Goal: Task Accomplishment & Management: Use online tool/utility

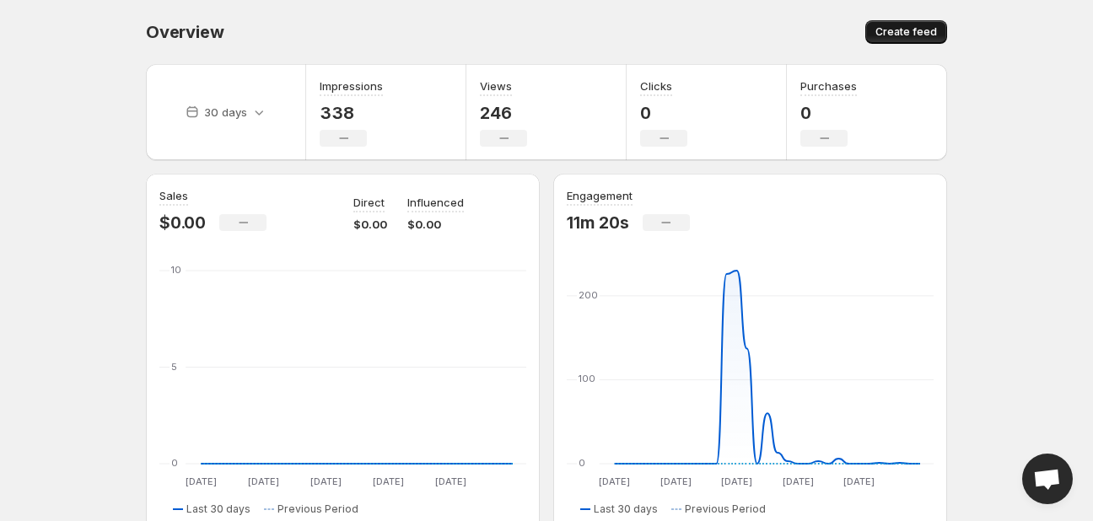
click at [900, 39] on span "Create feed" at bounding box center [906, 31] width 62 height 13
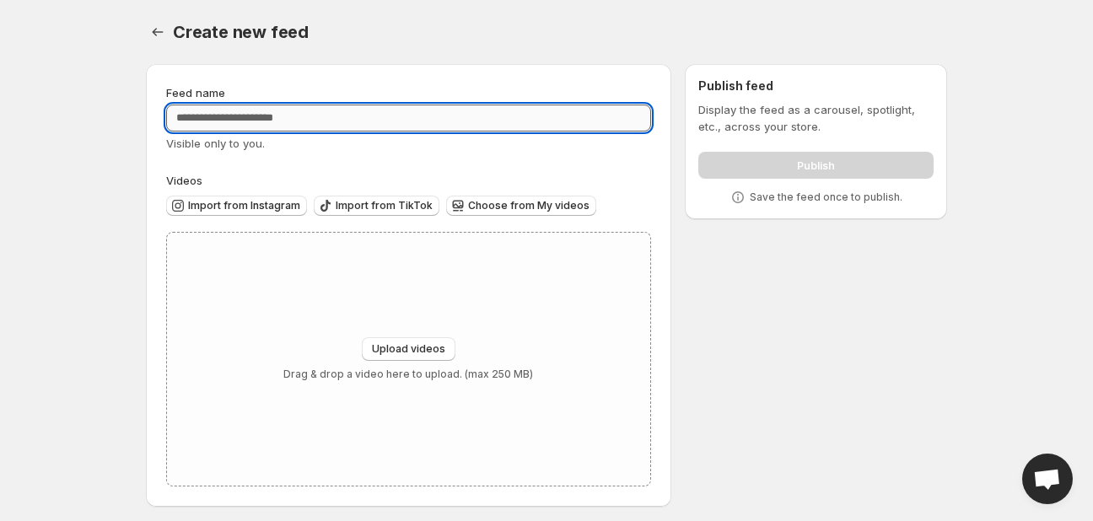
click at [301, 110] on input "Feed name" at bounding box center [408, 118] width 485 height 27
type input "**********"
click at [385, 358] on button "Upload videos" at bounding box center [409, 349] width 94 height 24
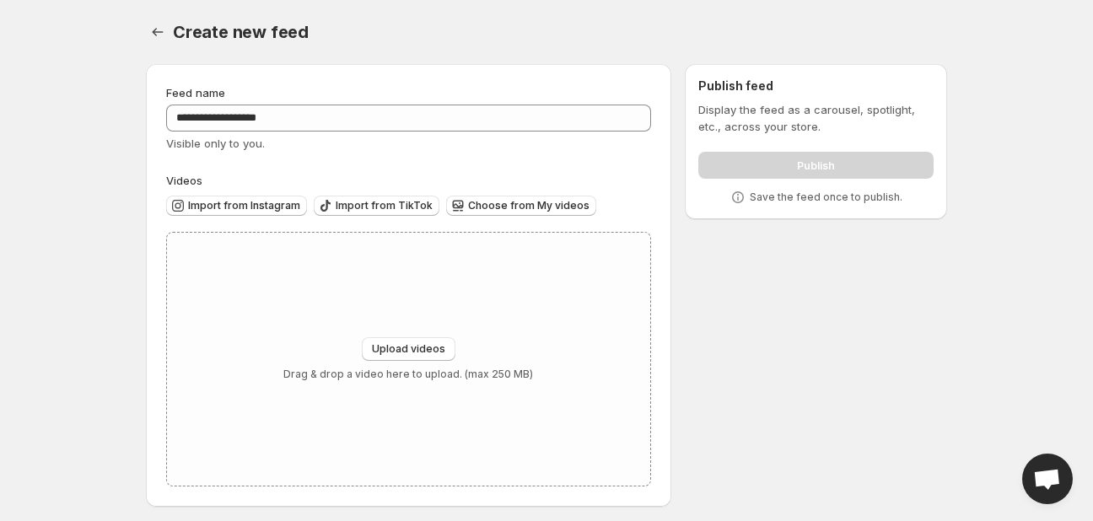
click at [245, 147] on span "Visible only to you." at bounding box center [215, 143] width 99 height 13
click at [405, 349] on span "Upload videos" at bounding box center [408, 348] width 73 height 13
type input "**********"
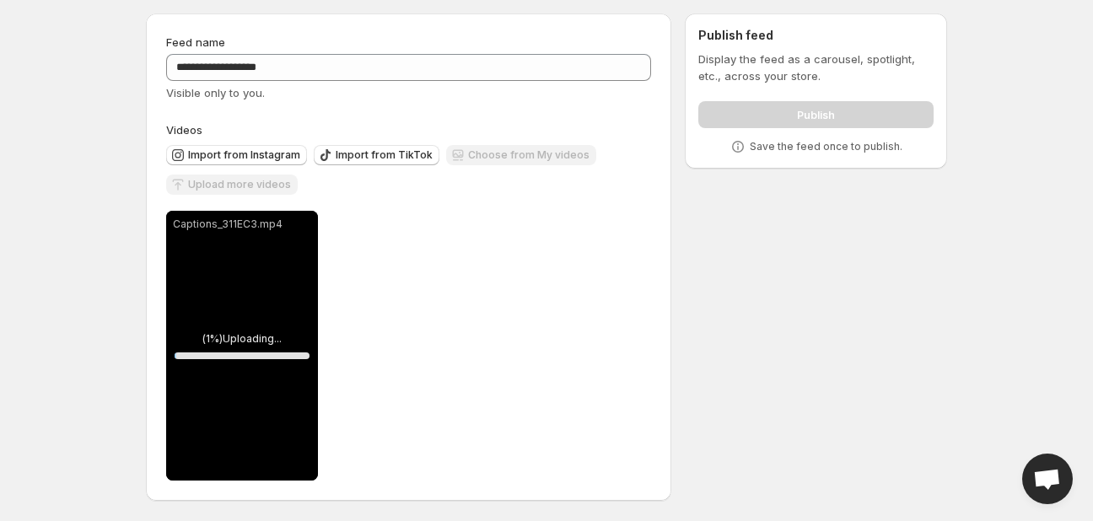
scroll to position [51, 0]
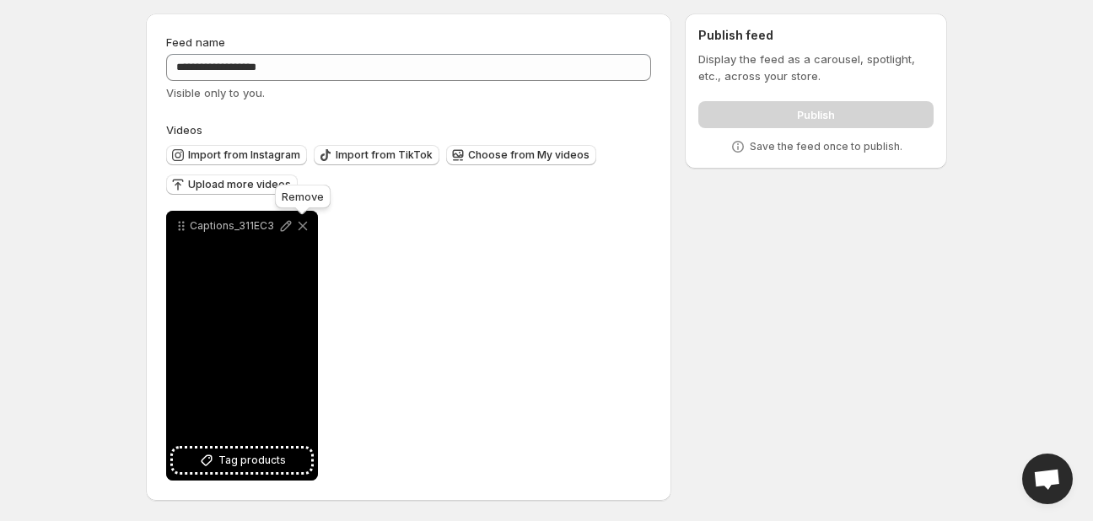
click at [298, 220] on icon at bounding box center [302, 226] width 17 height 17
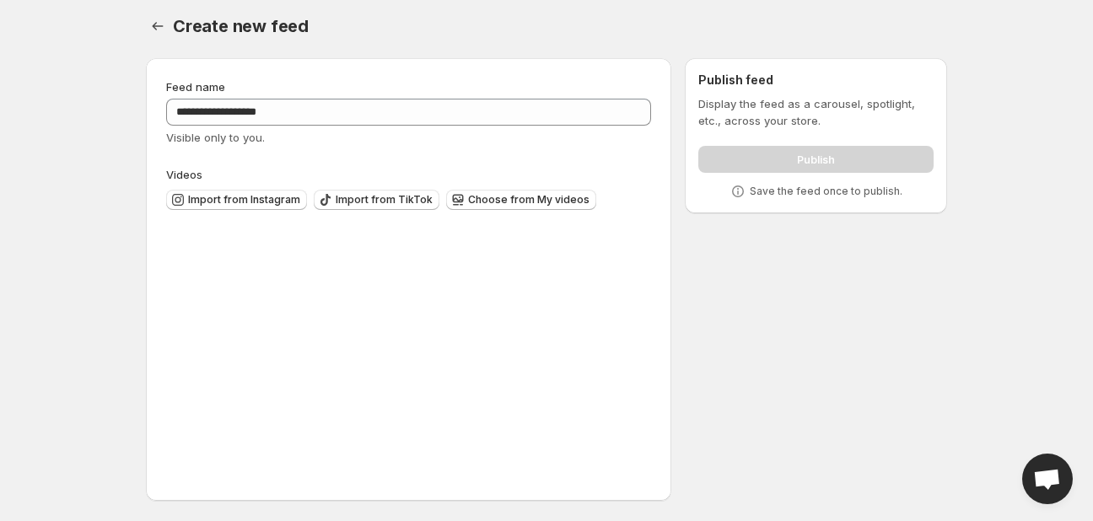
scroll to position [7, 0]
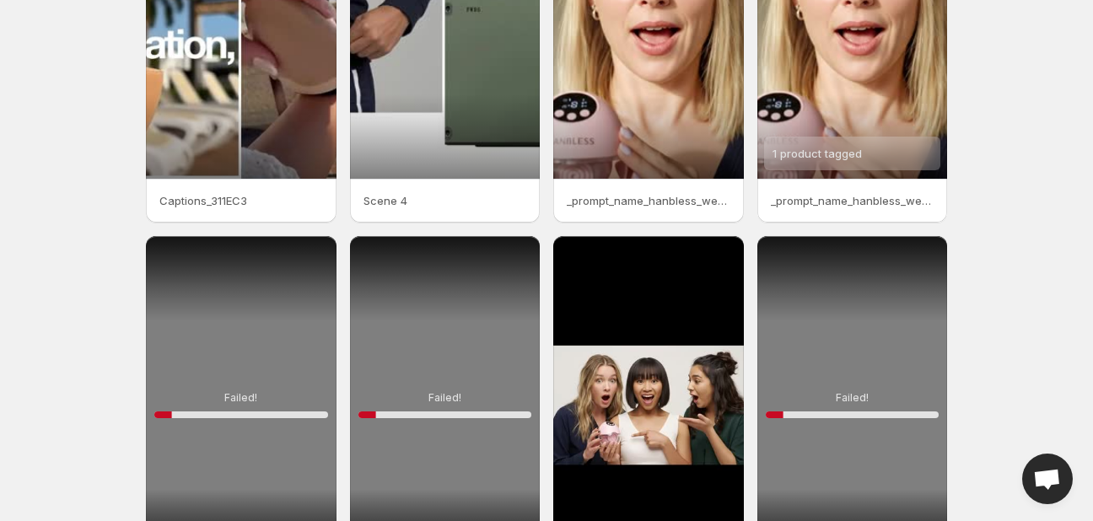
scroll to position [216, 0]
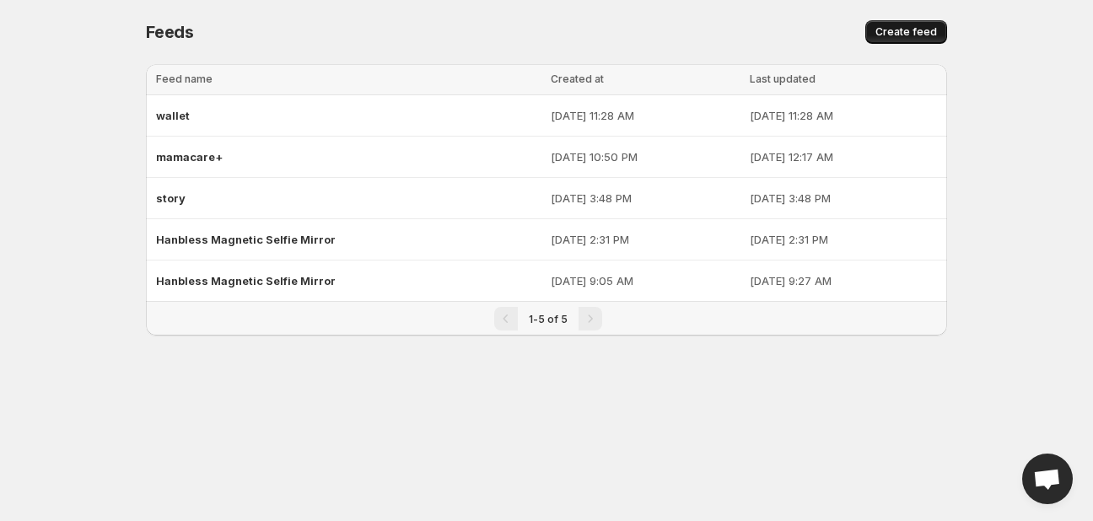
click at [890, 28] on span "Create feed" at bounding box center [906, 31] width 62 height 13
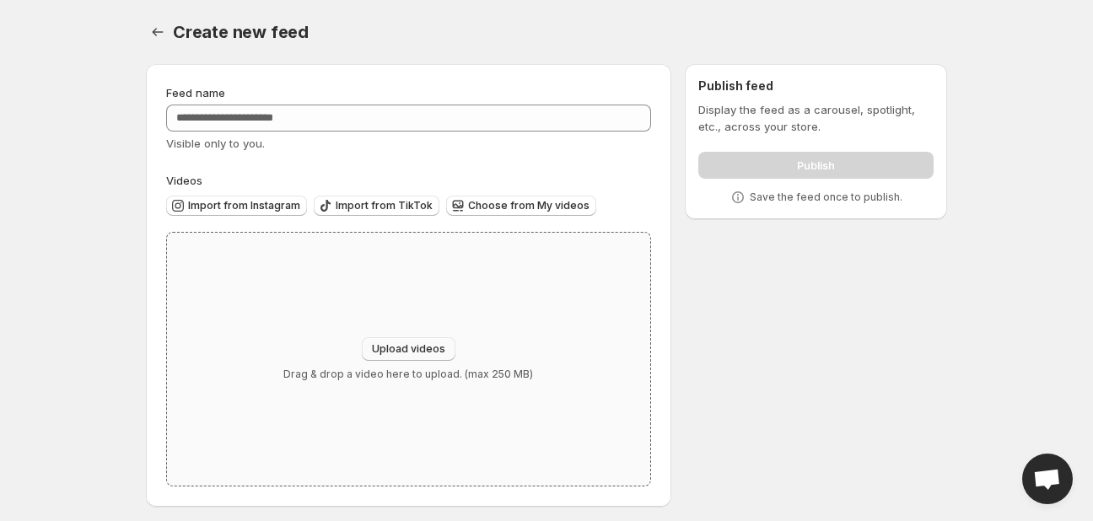
click at [428, 358] on button "Upload videos" at bounding box center [409, 349] width 94 height 24
click at [417, 372] on p "Drag & drop a video here to upload. (max 250 MB)" at bounding box center [408, 374] width 250 height 13
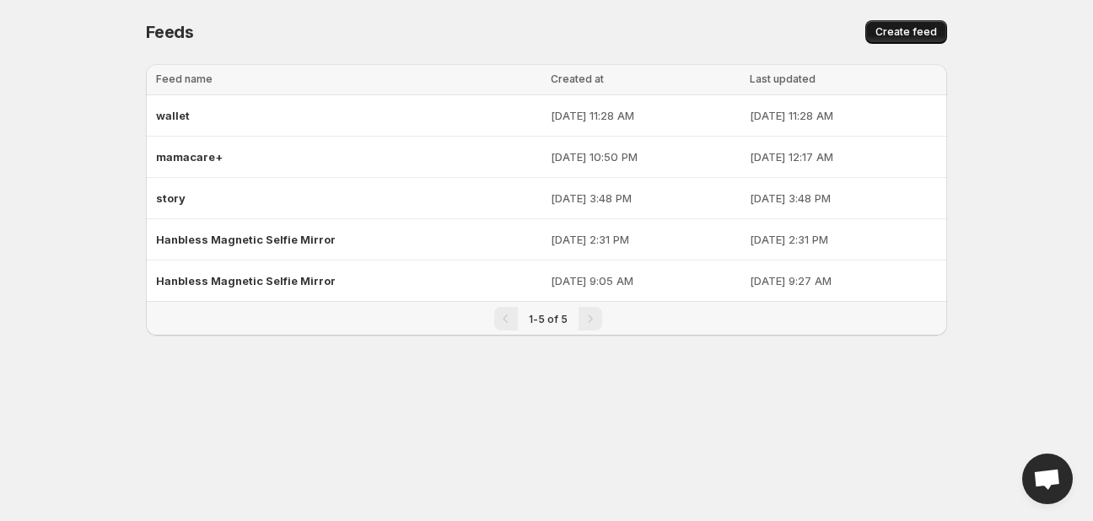
click at [897, 24] on button "Create feed" at bounding box center [906, 32] width 82 height 24
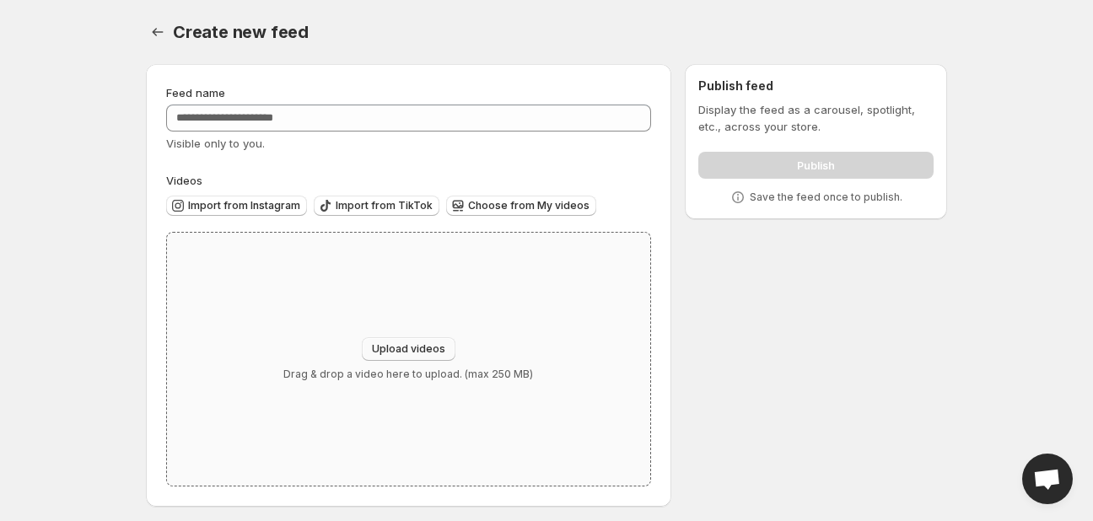
click at [404, 347] on span "Upload videos" at bounding box center [408, 348] width 73 height 13
click at [414, 348] on span "Upload videos" at bounding box center [408, 348] width 73 height 13
type input "**********"
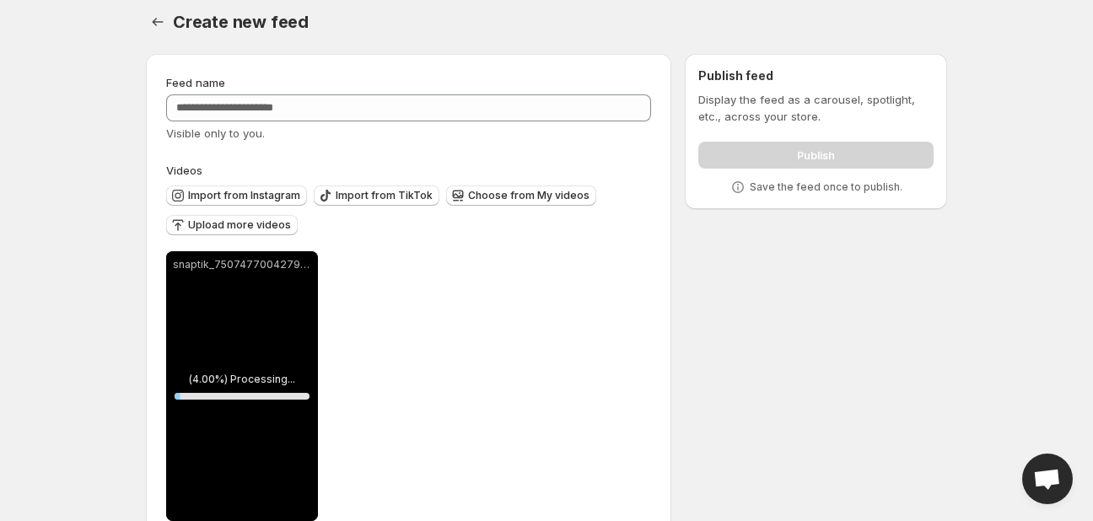
scroll to position [51, 0]
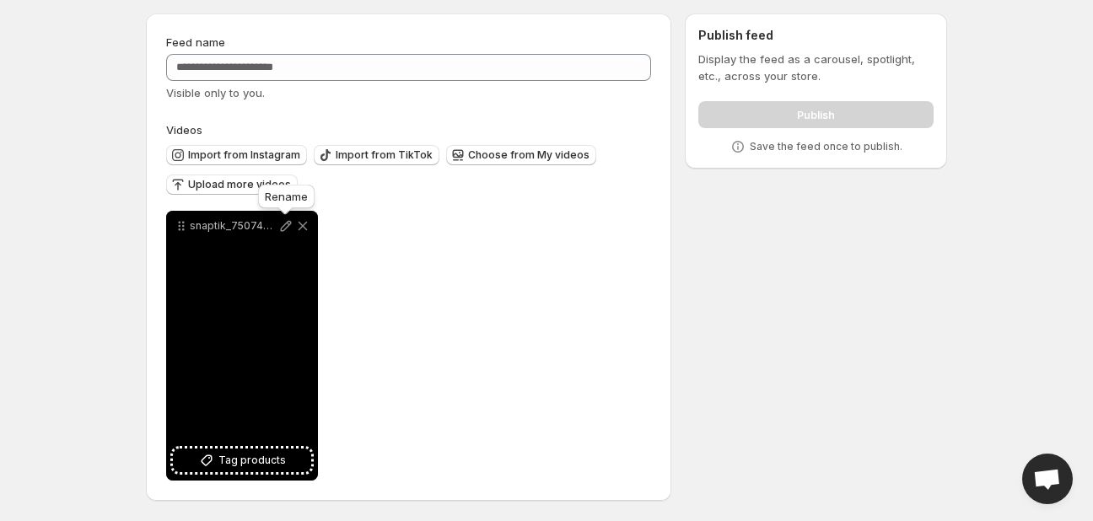
click at [279, 221] on icon at bounding box center [285, 226] width 17 height 17
click at [261, 462] on span "Tag products" at bounding box center [251, 460] width 67 height 17
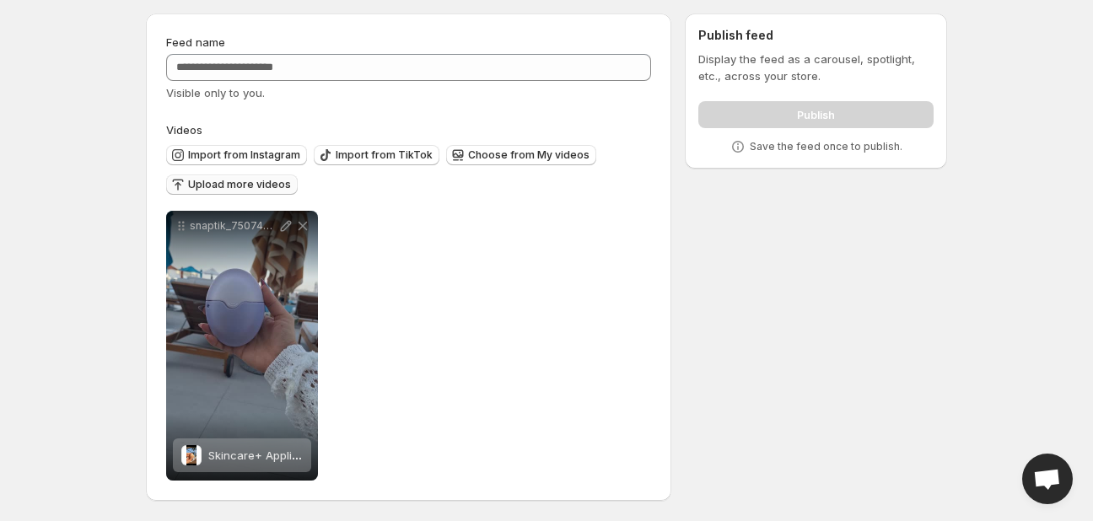
click at [256, 185] on span "Upload more videos" at bounding box center [239, 184] width 103 height 13
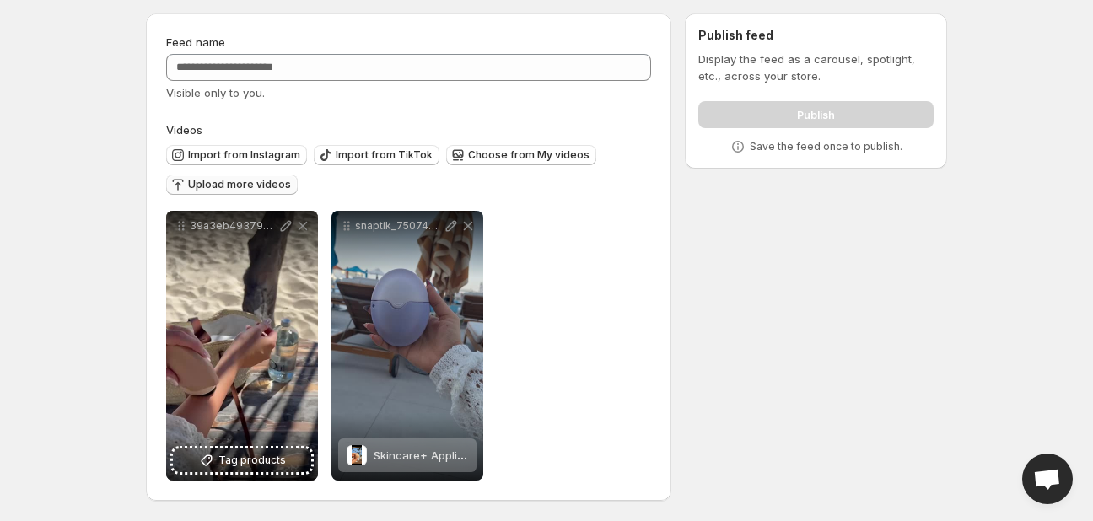
click at [214, 190] on span "Upload more videos" at bounding box center [239, 184] width 103 height 13
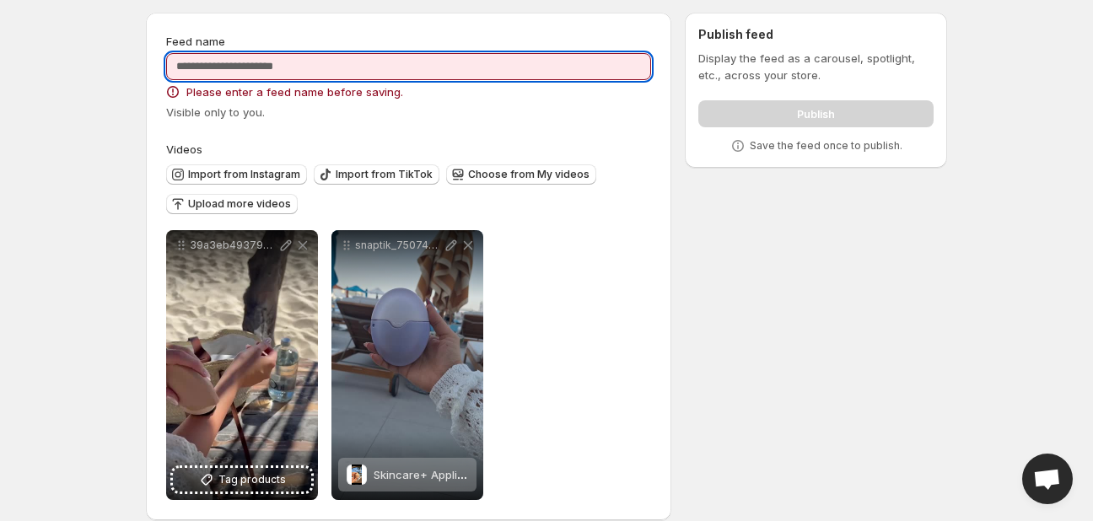
click at [236, 61] on input "Feed name" at bounding box center [408, 66] width 485 height 27
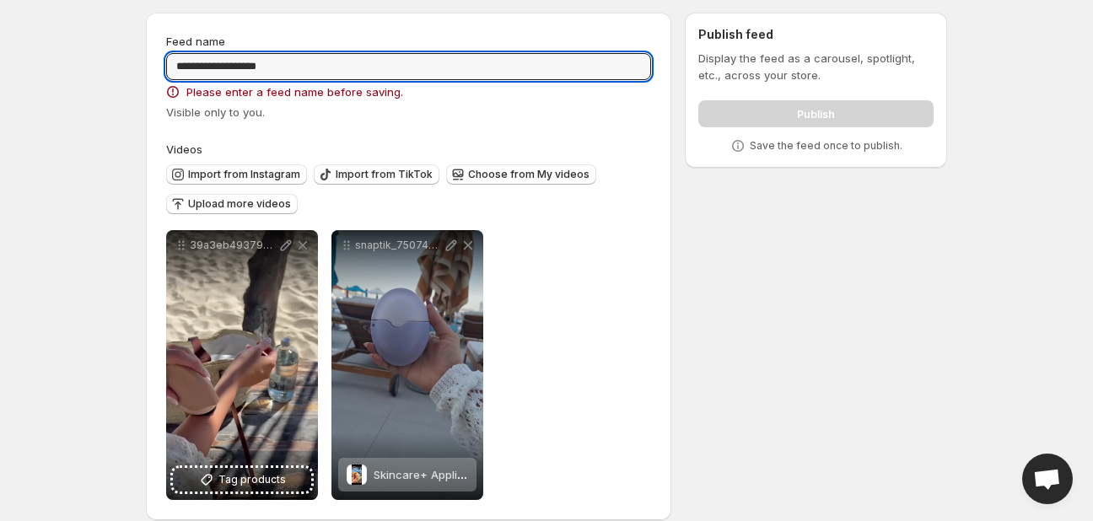
type input "**********"
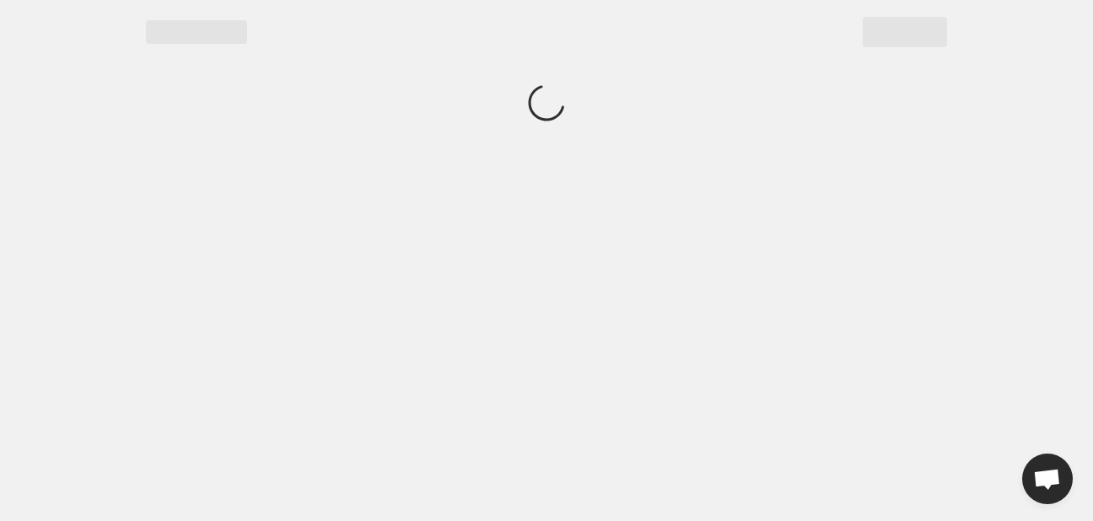
scroll to position [0, 0]
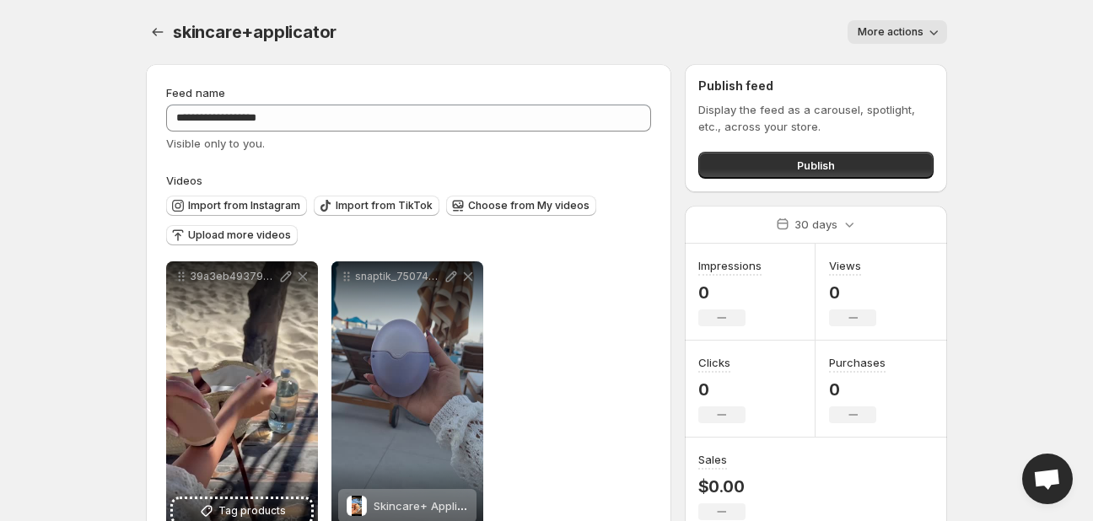
drag, startPoint x: 801, startPoint y: 165, endPoint x: 628, endPoint y: 370, distance: 268.1
click at [621, 379] on div "**********" at bounding box center [539, 311] width 815 height 521
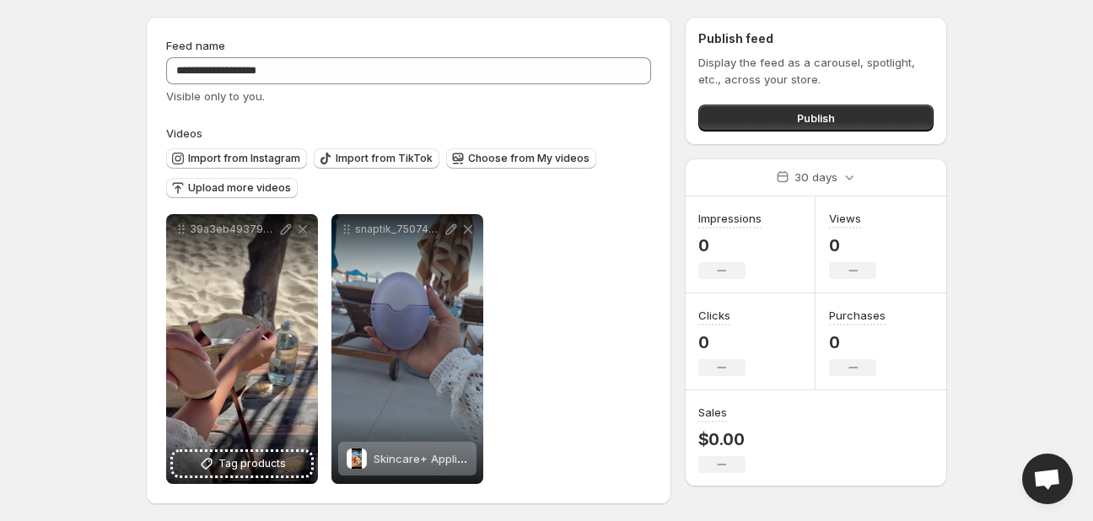
scroll to position [51, 0]
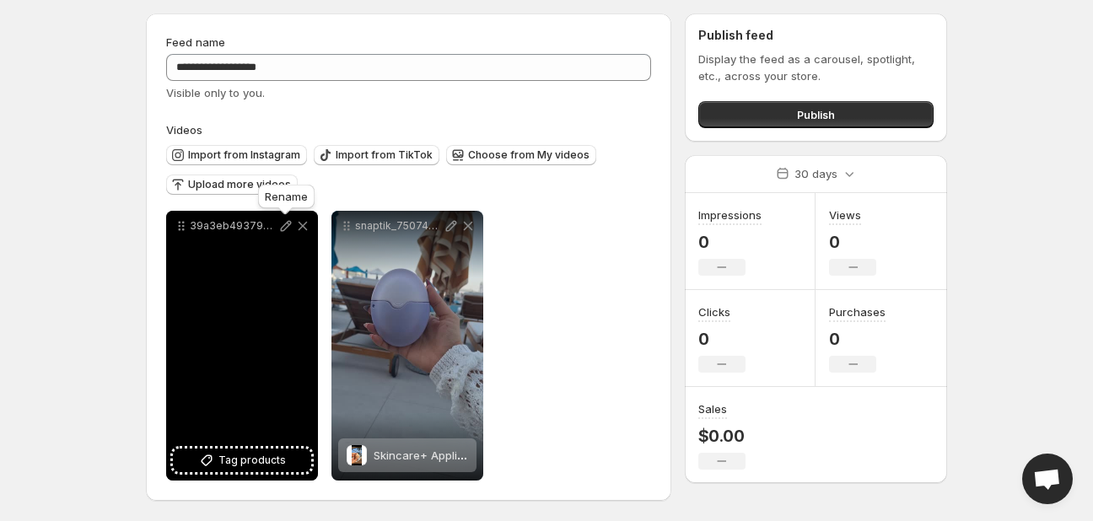
click at [281, 223] on icon at bounding box center [285, 226] width 17 height 17
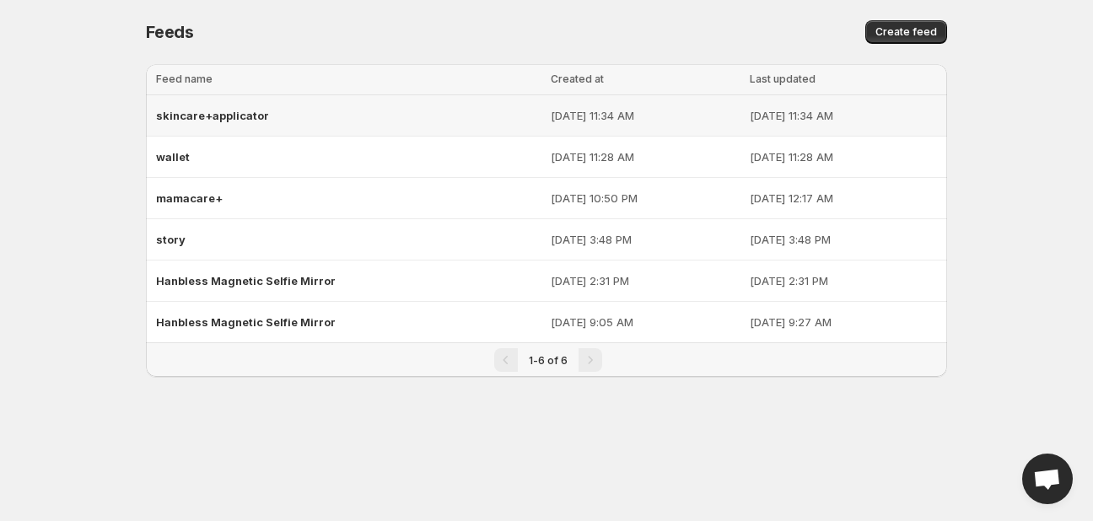
click at [418, 116] on div "skincare+applicator" at bounding box center [348, 115] width 385 height 30
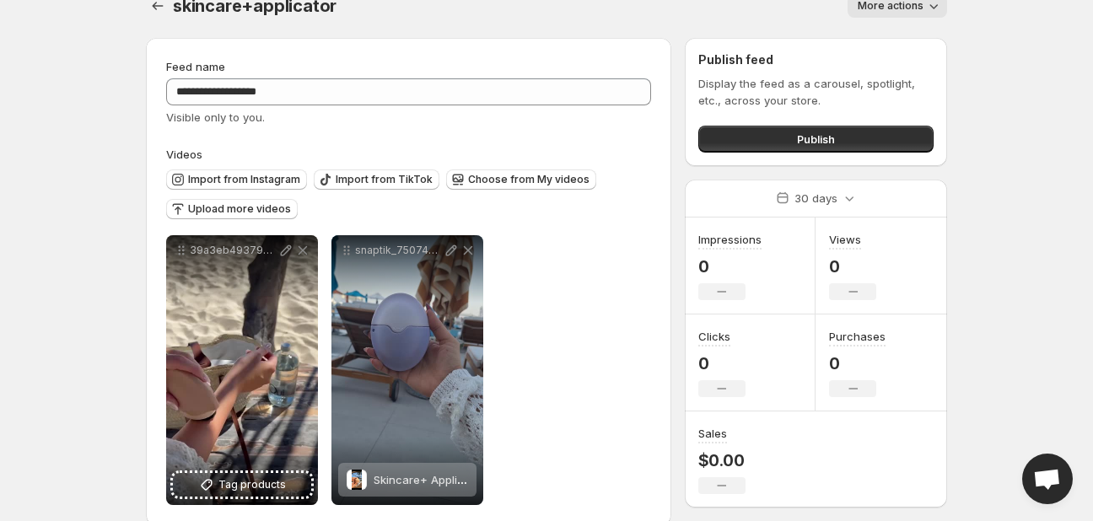
scroll to position [25, 0]
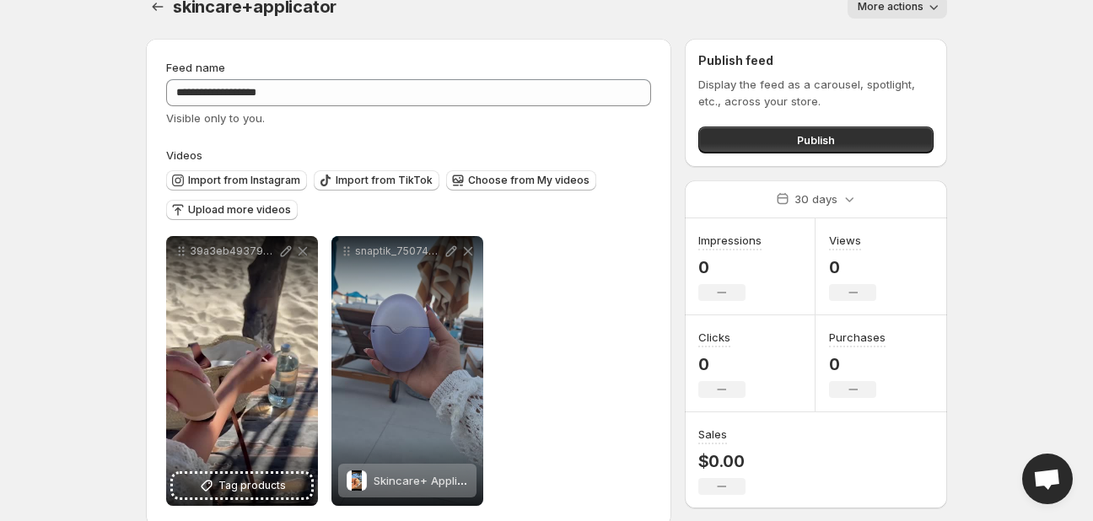
click at [900, 7] on span "More actions" at bounding box center [891, 6] width 66 height 13
click at [1017, 86] on body "**********" at bounding box center [546, 235] width 1093 height 521
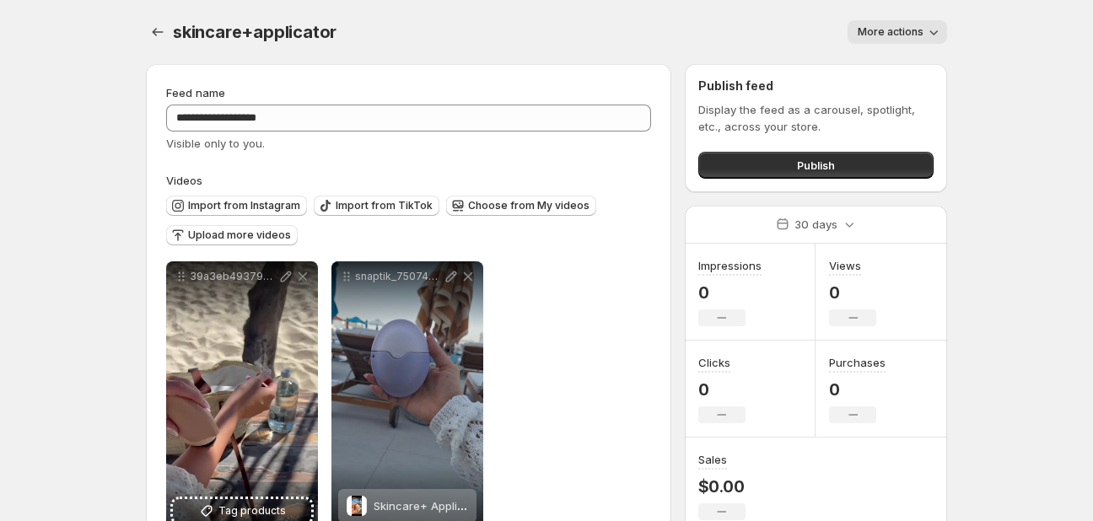
click at [891, 38] on span "More actions" at bounding box center [891, 31] width 66 height 13
click at [887, 27] on span "More actions" at bounding box center [891, 31] width 66 height 13
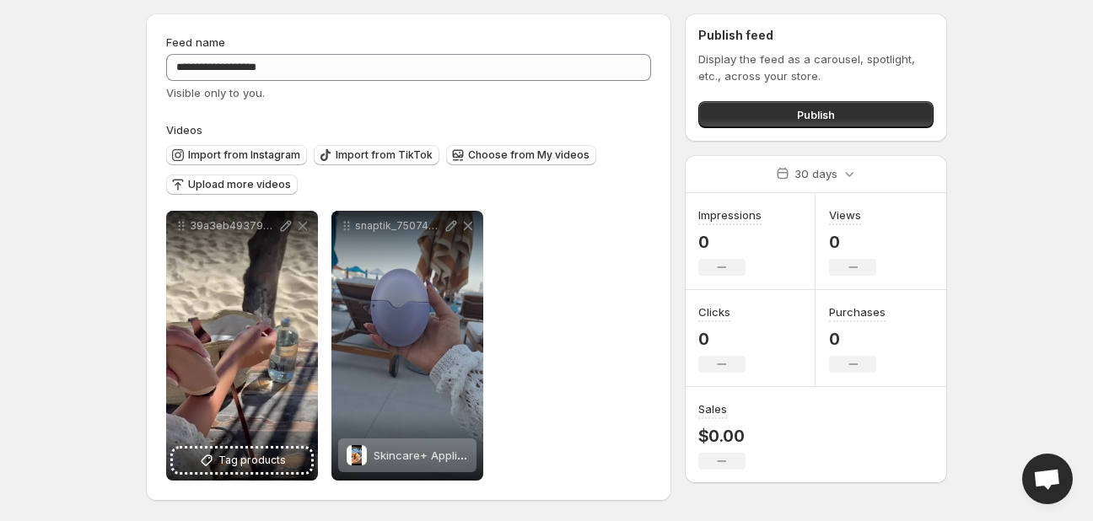
scroll to position [51, 0]
click at [758, 111] on button "Publish" at bounding box center [815, 114] width 235 height 27
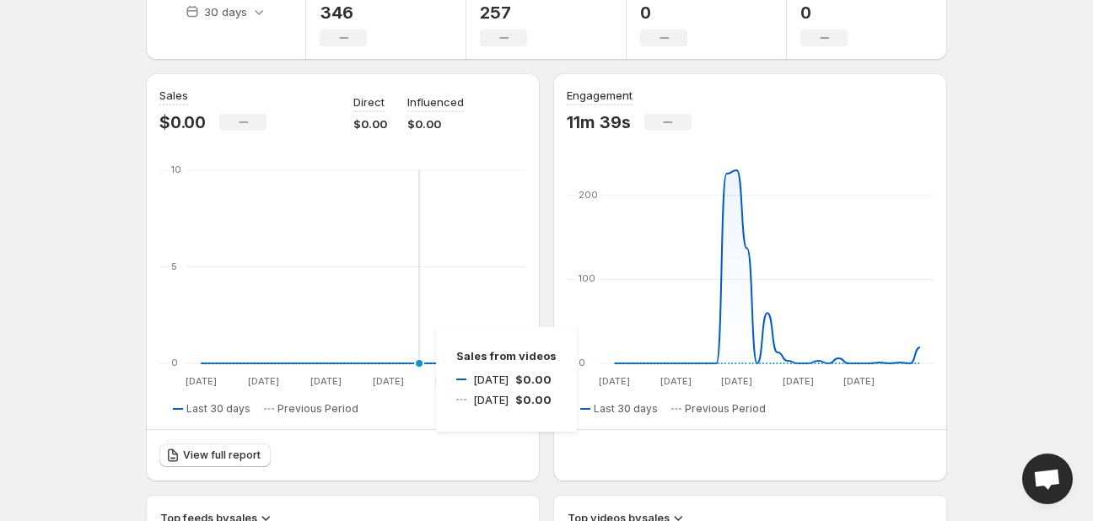
scroll to position [103, 0]
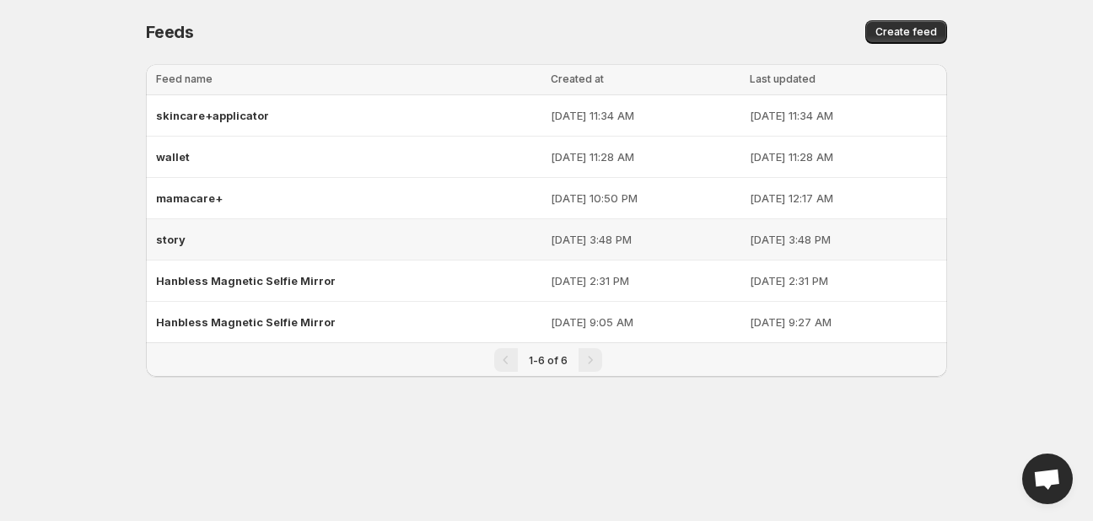
click at [331, 239] on div "story" at bounding box center [348, 239] width 385 height 30
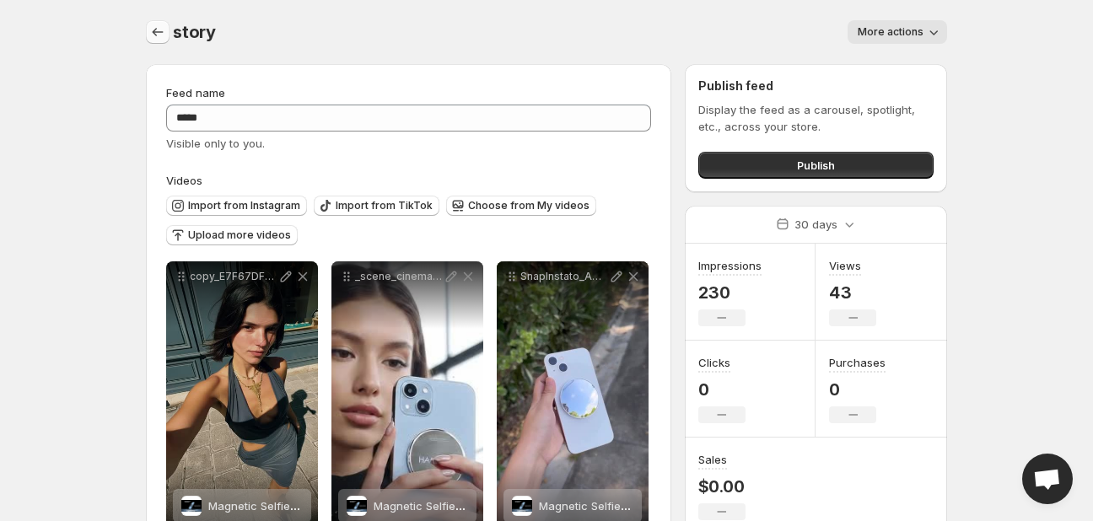
click at [158, 29] on icon "Settings" at bounding box center [157, 32] width 17 height 17
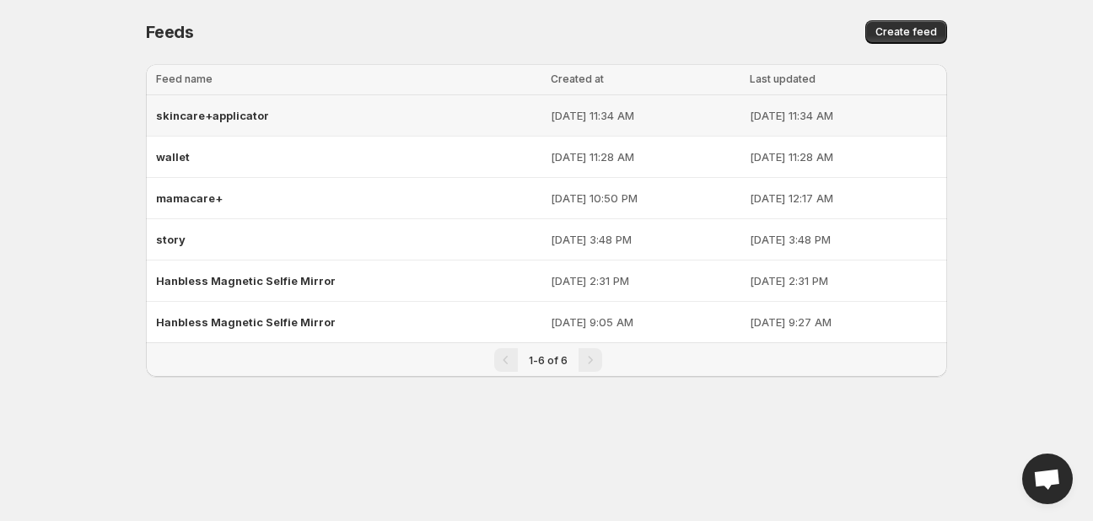
click at [373, 118] on div "skincare+applicator" at bounding box center [348, 115] width 385 height 30
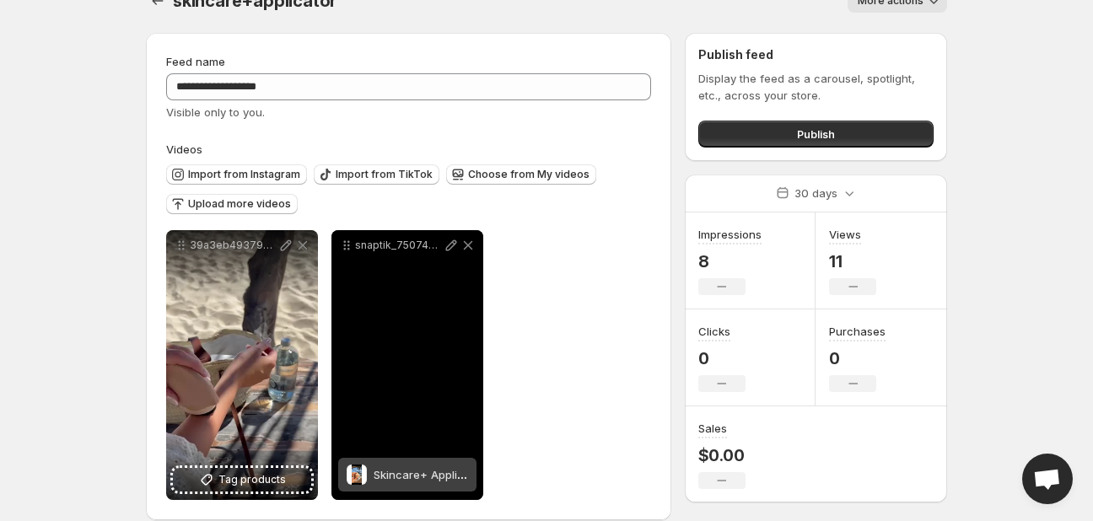
scroll to position [51, 0]
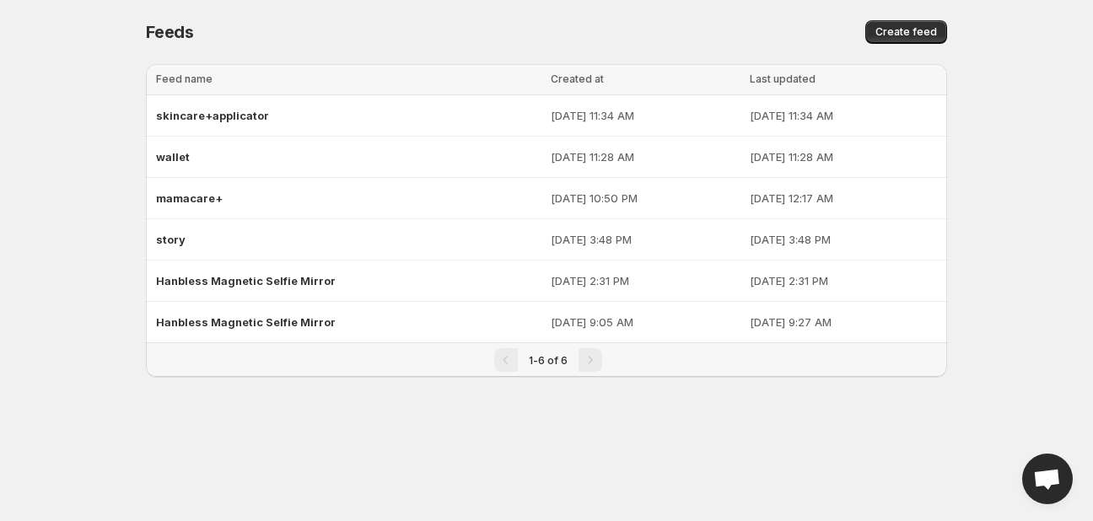
click at [590, 363] on div "Pagination" at bounding box center [590, 360] width 24 height 24
click at [502, 361] on div "Pagination" at bounding box center [506, 360] width 24 height 24
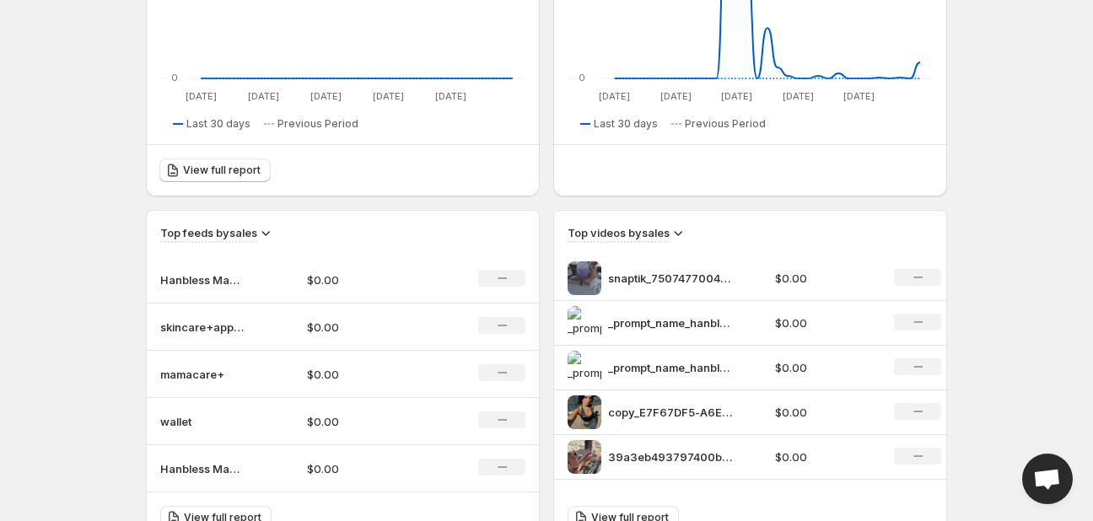
scroll to position [406, 0]
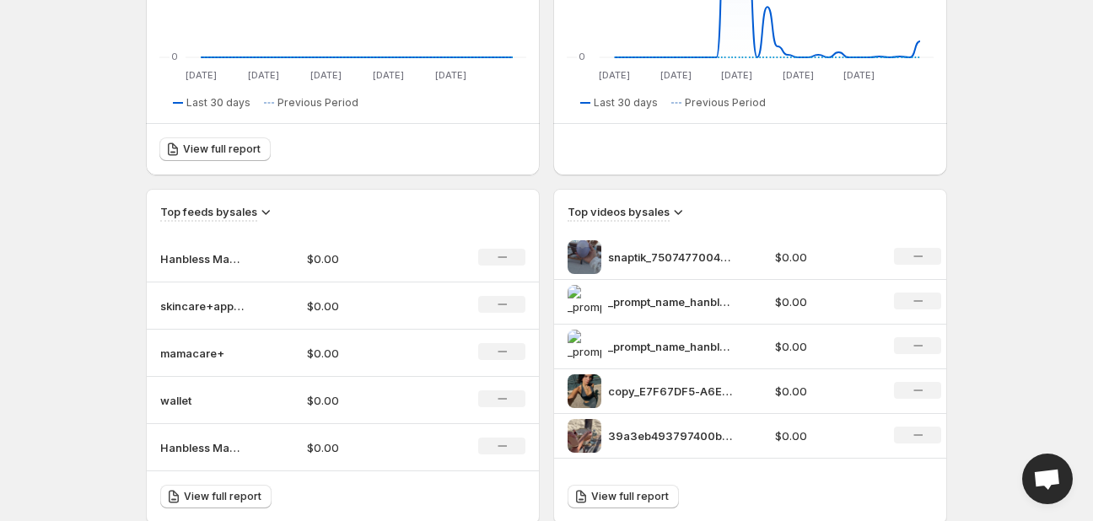
click at [761, 251] on div "snaptik_7507477004279696683_hd" at bounding box center [666, 257] width 197 height 34
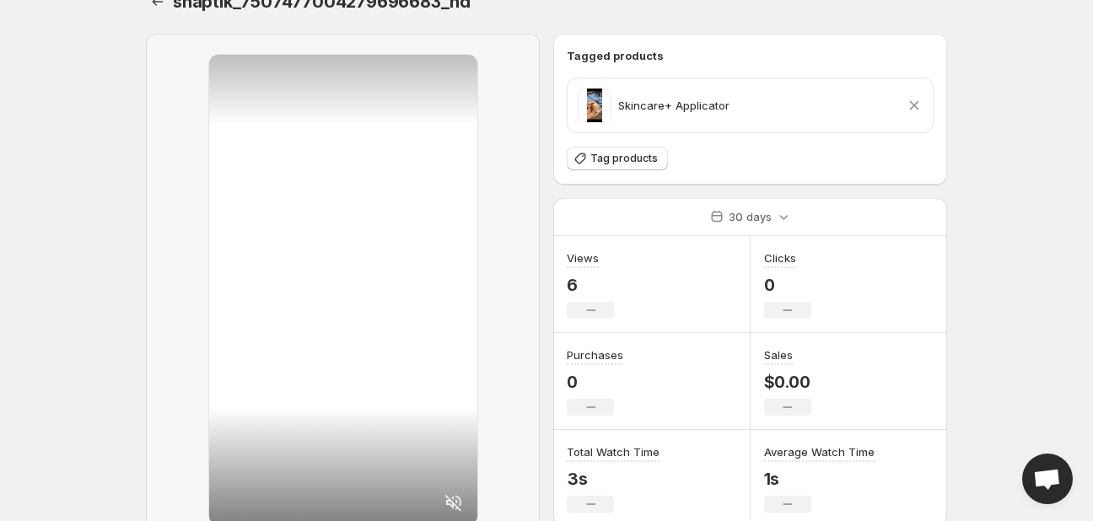
scroll to position [8, 0]
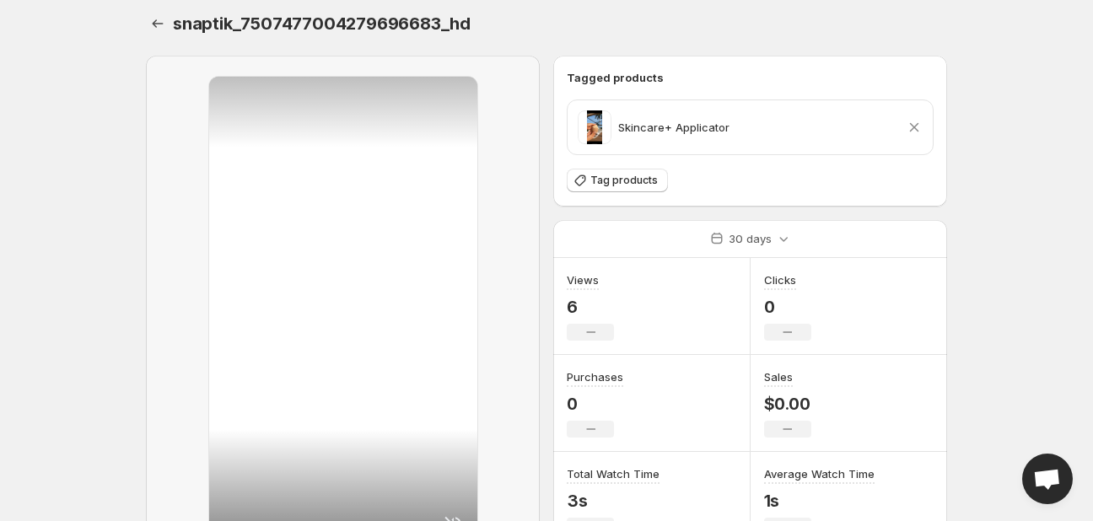
click at [915, 121] on icon at bounding box center [914, 127] width 17 height 17
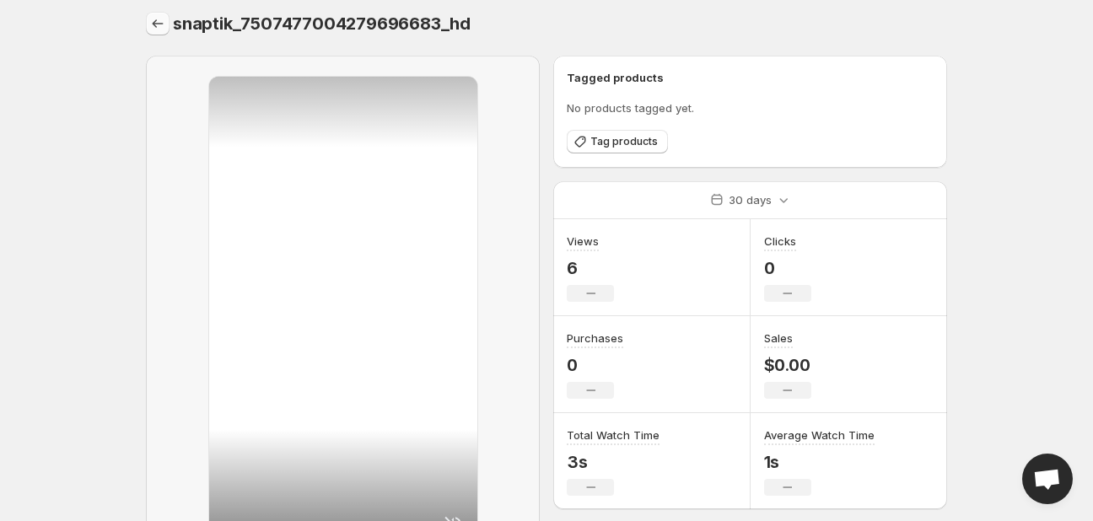
click at [161, 24] on icon "Settings" at bounding box center [157, 23] width 17 height 17
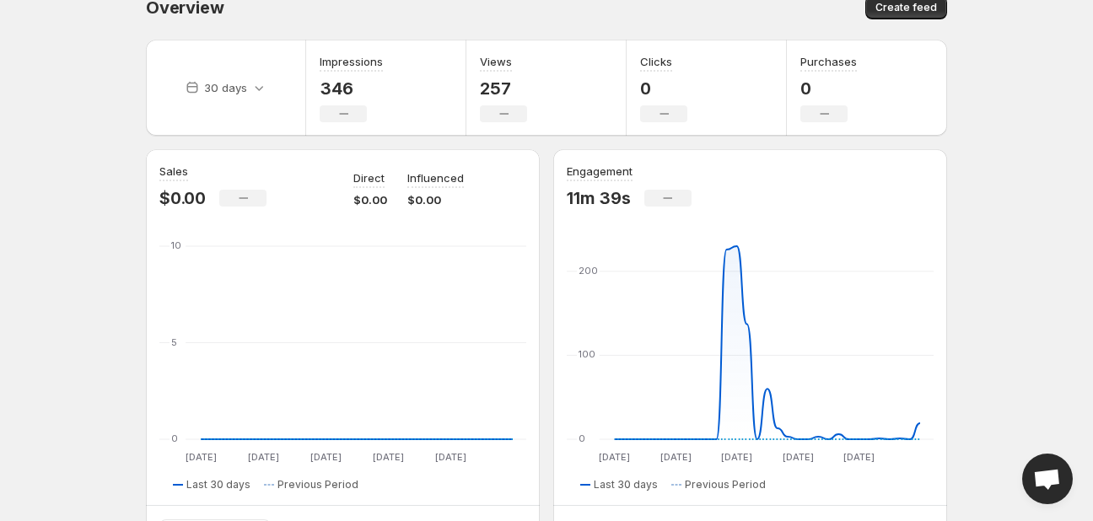
scroll to position [26, 0]
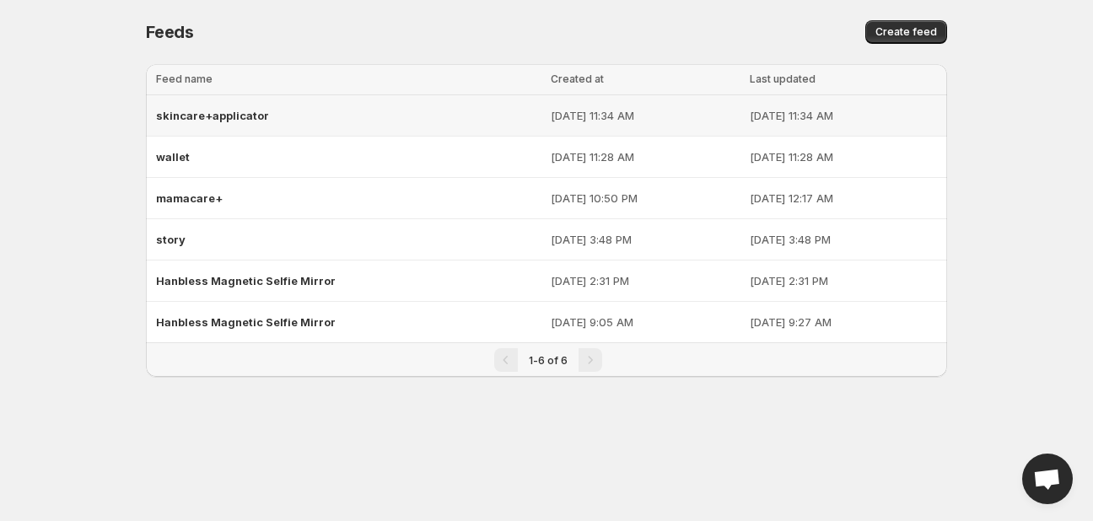
click at [412, 122] on div "skincare+applicator" at bounding box center [348, 115] width 385 height 30
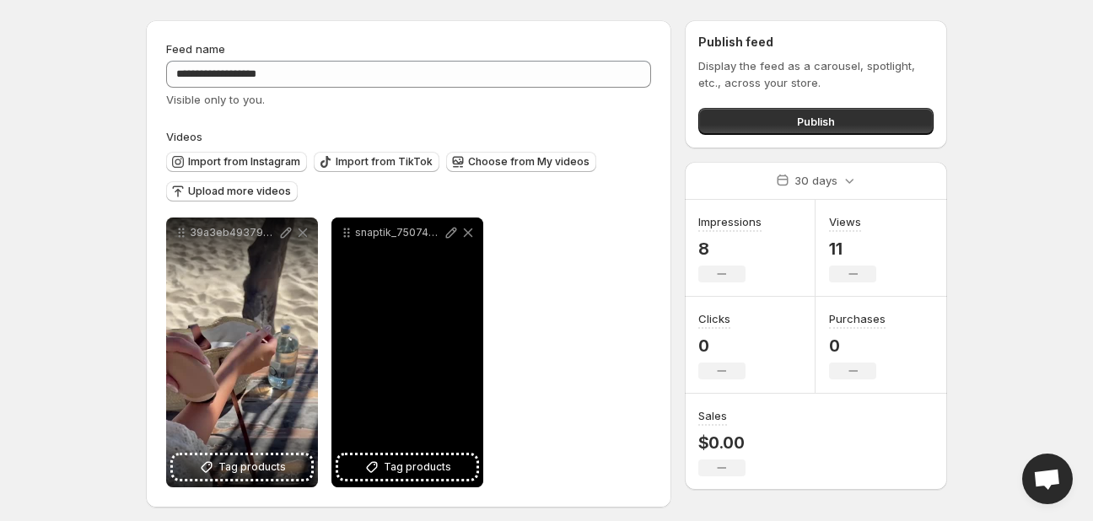
scroll to position [51, 0]
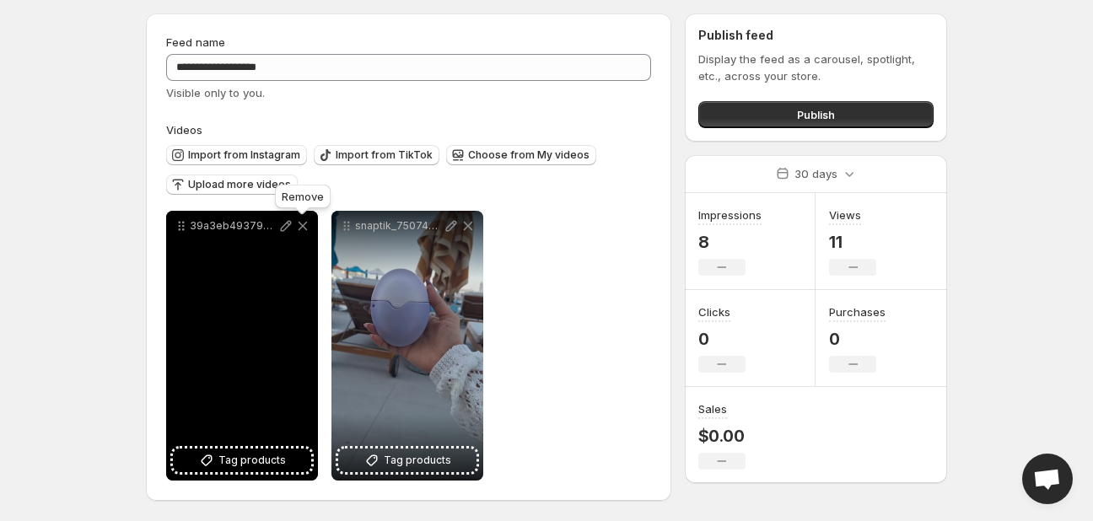
click at [302, 221] on icon at bounding box center [302, 226] width 17 height 17
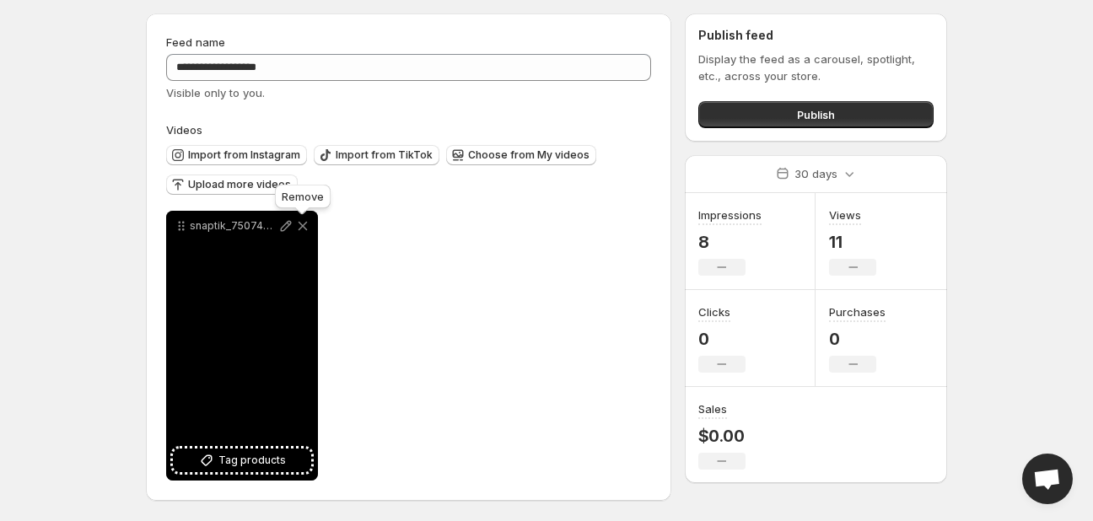
drag, startPoint x: 305, startPoint y: 229, endPoint x: 306, endPoint y: 218, distance: 10.2
click at [304, 229] on icon at bounding box center [302, 226] width 17 height 17
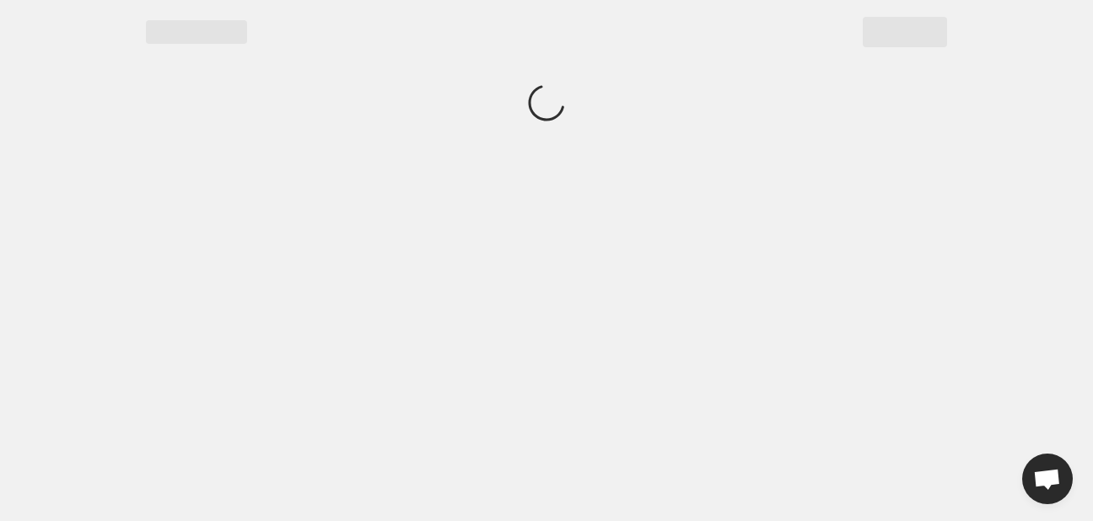
scroll to position [0, 0]
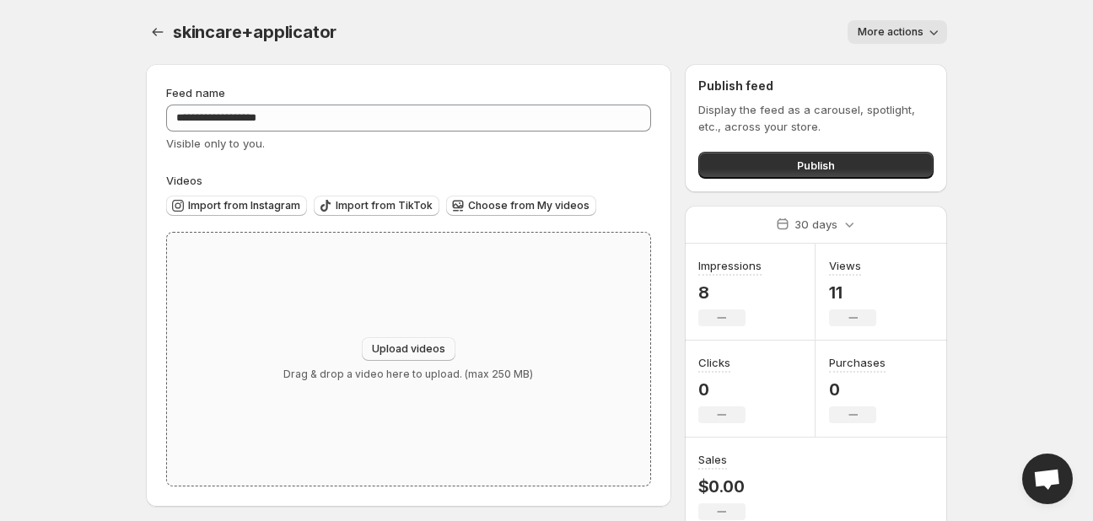
click at [392, 349] on span "Upload videos" at bounding box center [408, 348] width 73 height 13
type input "**********"
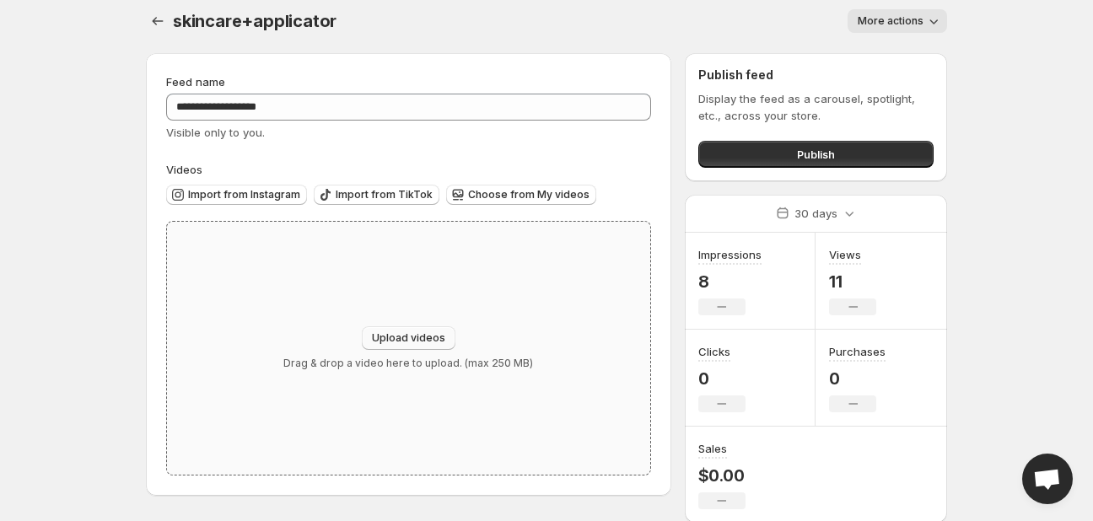
click at [386, 340] on span "Upload videos" at bounding box center [408, 337] width 73 height 13
type input "**********"
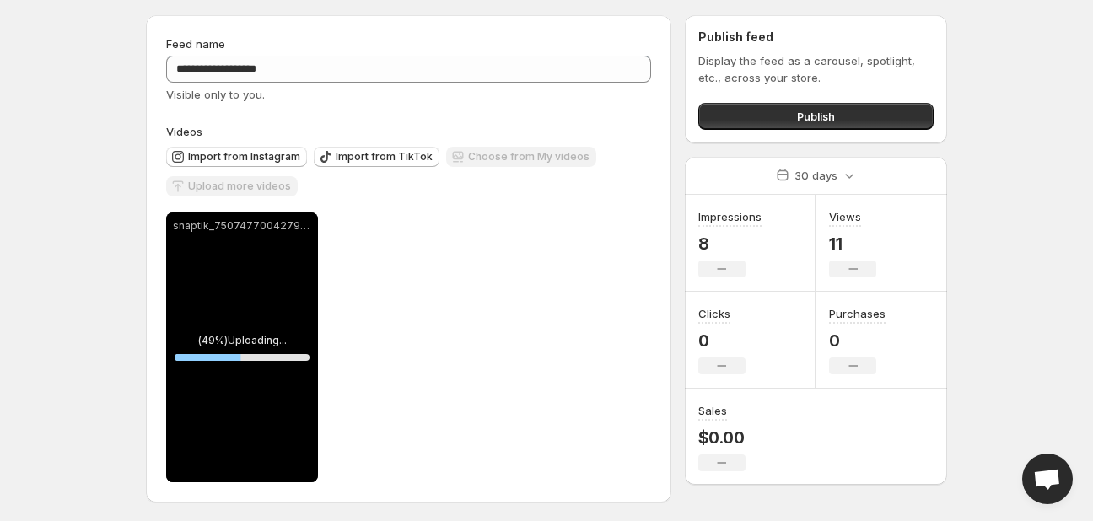
scroll to position [51, 0]
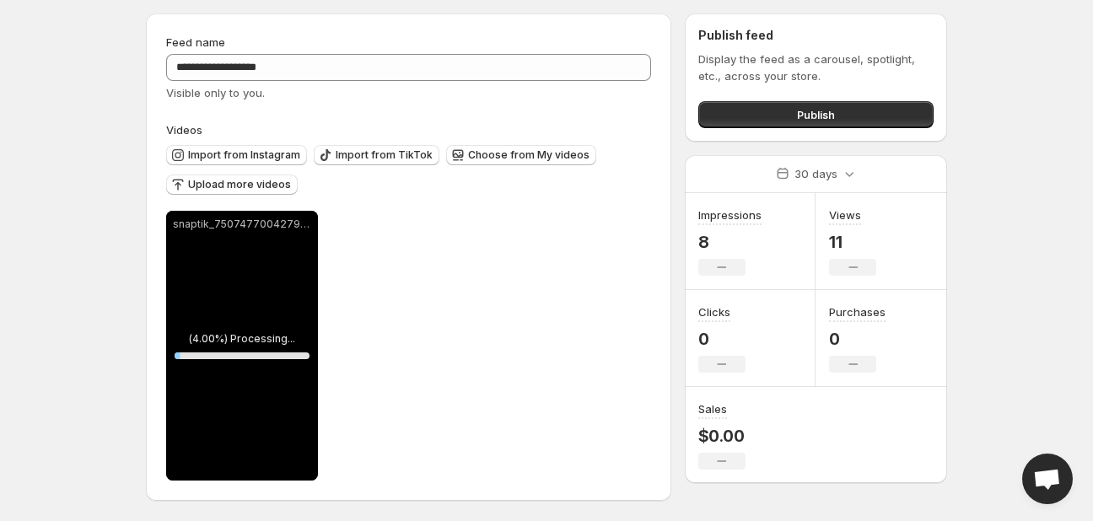
click at [259, 196] on div "Upload more videos" at bounding box center [232, 186] width 132 height 23
click at [262, 188] on span "Upload more videos" at bounding box center [239, 184] width 103 height 13
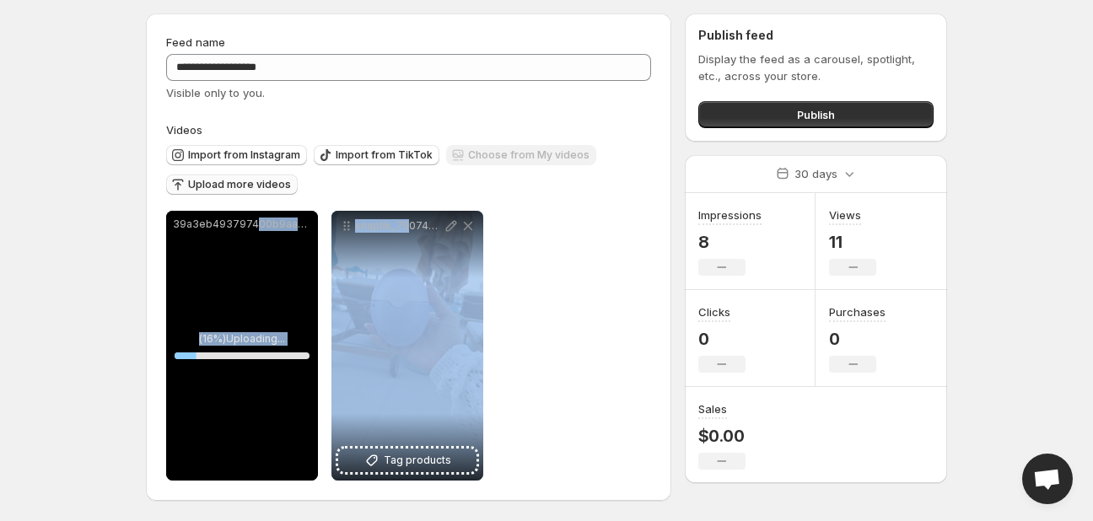
drag, startPoint x: 407, startPoint y: 346, endPoint x: 270, endPoint y: 367, distance: 139.1
click at [270, 367] on div "**********" at bounding box center [324, 346] width 317 height 270
click at [601, 343] on div "**********" at bounding box center [408, 346] width 485 height 270
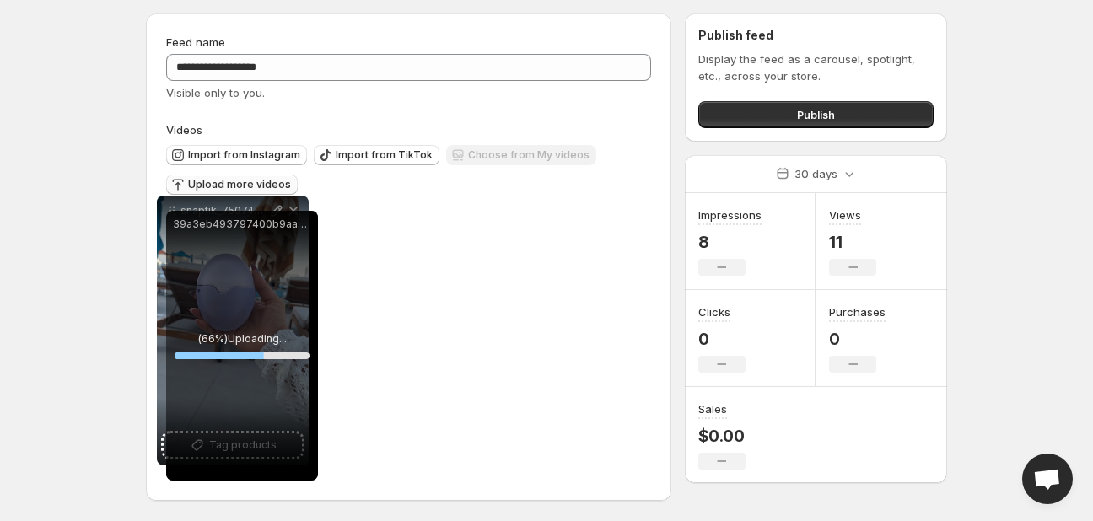
drag, startPoint x: 348, startPoint y: 231, endPoint x: 174, endPoint y: 217, distance: 175.1
click at [174, 217] on div "**********" at bounding box center [324, 346] width 317 height 270
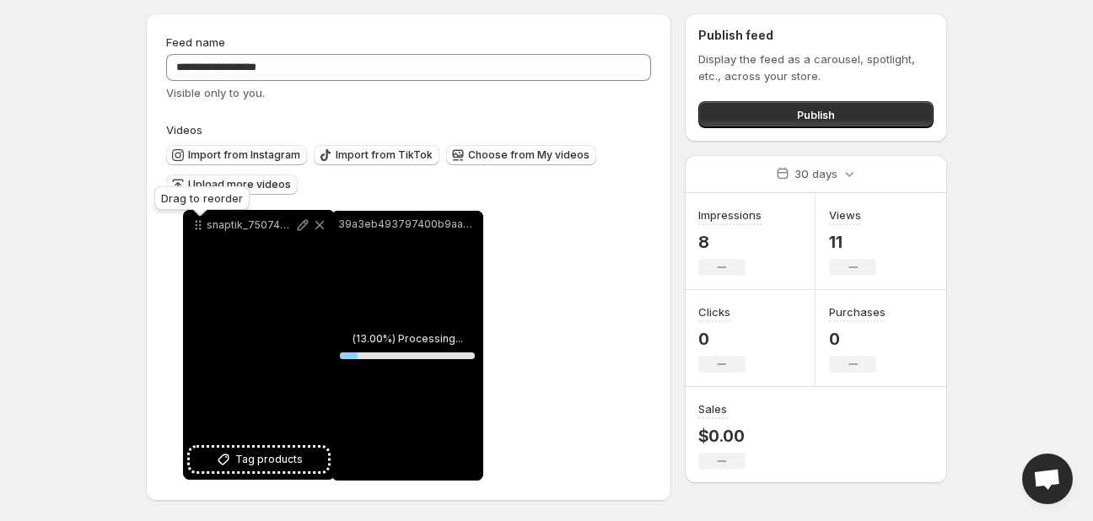
drag, startPoint x: 342, startPoint y: 225, endPoint x: 194, endPoint y: 225, distance: 148.4
click at [194, 225] on icon at bounding box center [198, 225] width 17 height 17
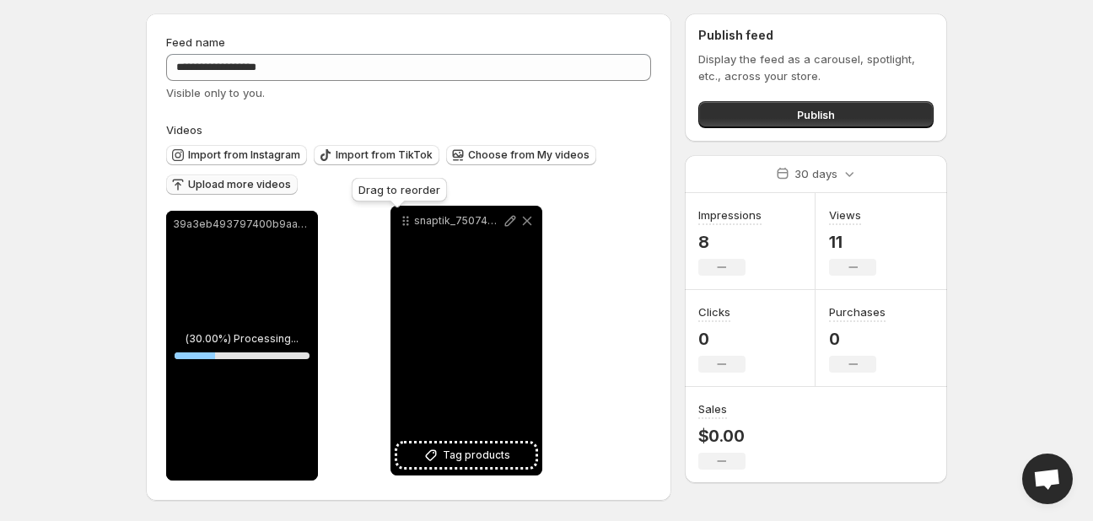
drag, startPoint x: 178, startPoint y: 224, endPoint x: 369, endPoint y: 198, distance: 193.2
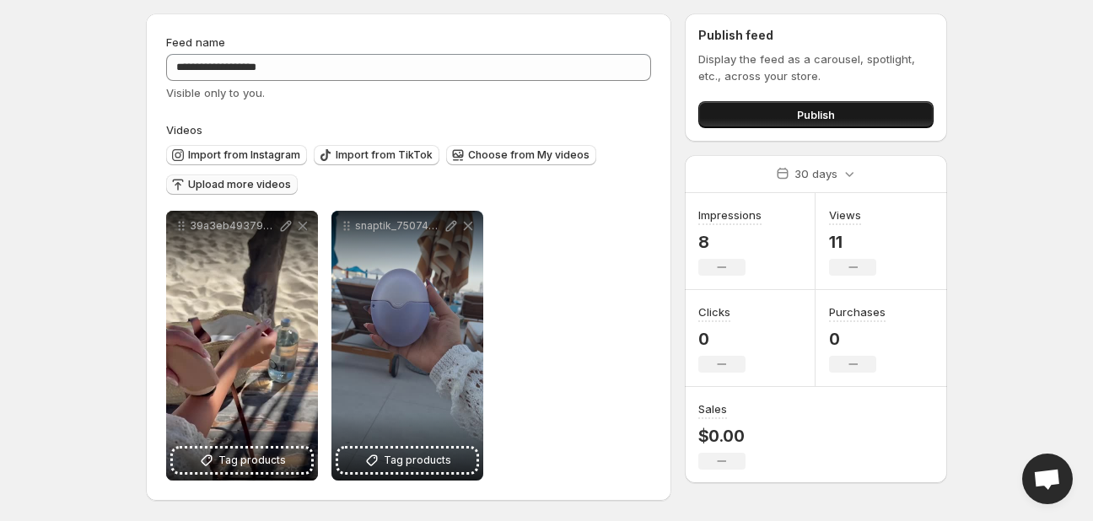
click at [776, 106] on button "Publish" at bounding box center [815, 114] width 235 height 27
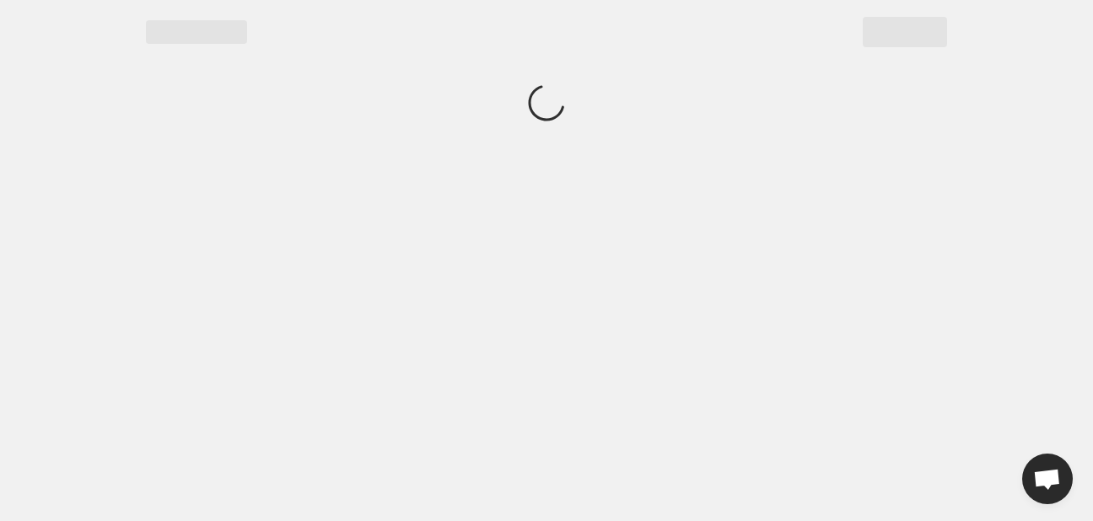
scroll to position [0, 0]
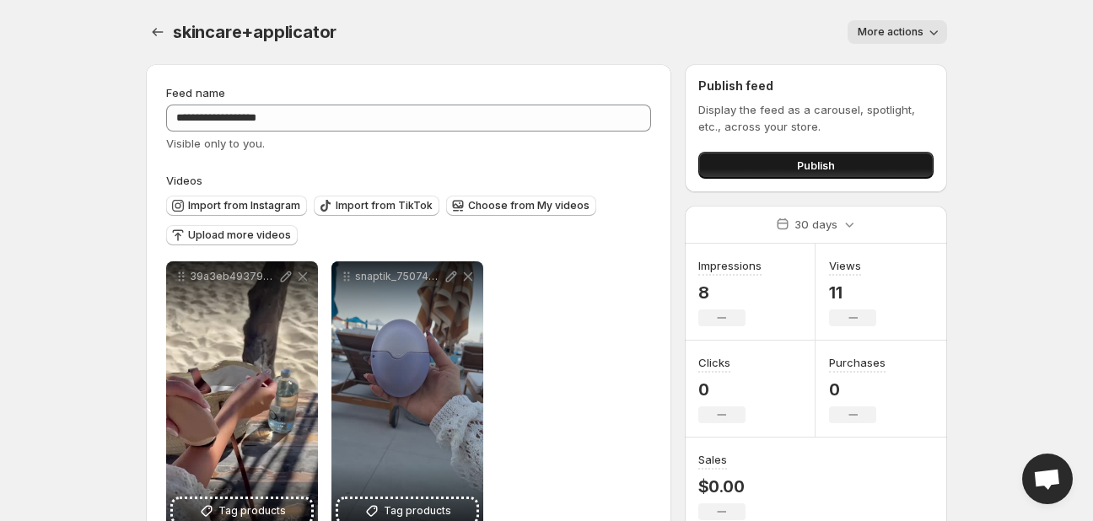
click at [776, 174] on button "Publish" at bounding box center [815, 165] width 235 height 27
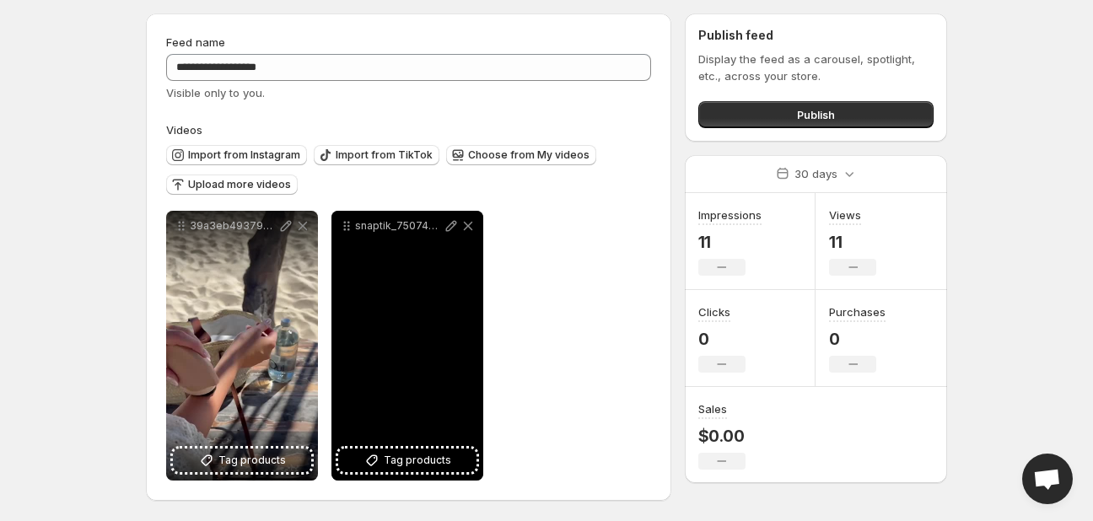
scroll to position [51, 0]
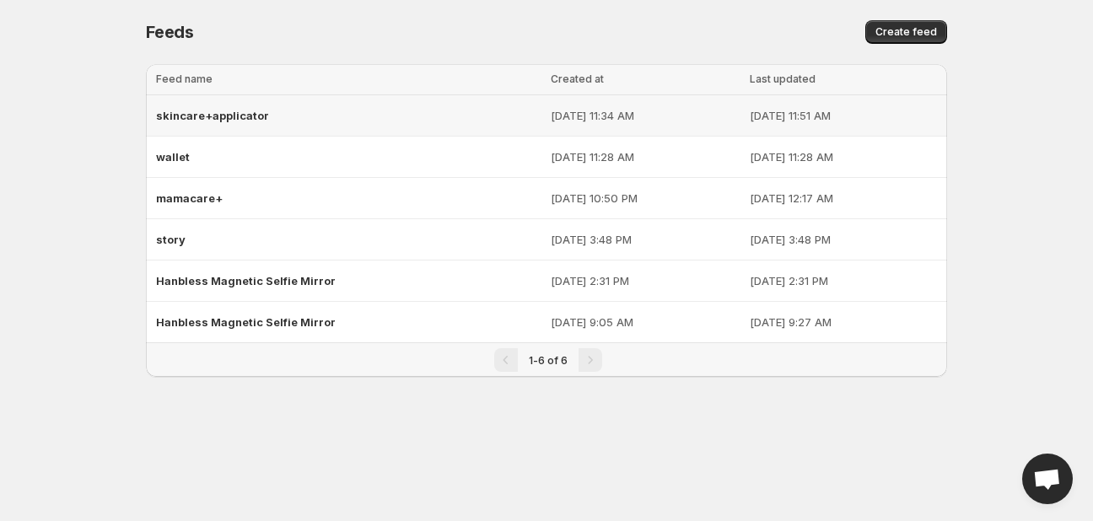
click at [672, 107] on p "[DATE] 11:34 AM" at bounding box center [645, 115] width 189 height 17
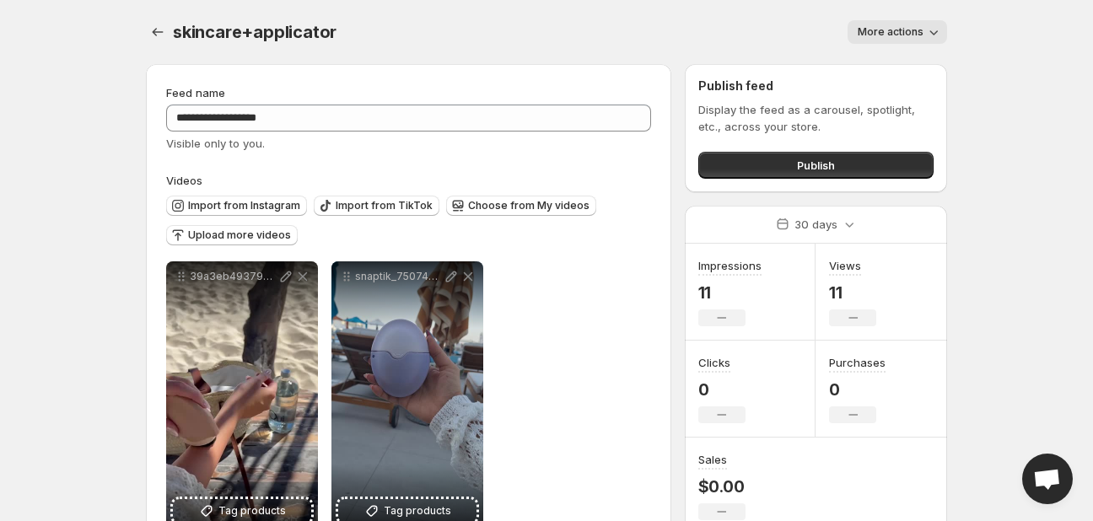
drag, startPoint x: 921, startPoint y: 27, endPoint x: 912, endPoint y: 51, distance: 26.2
click at [921, 28] on span "More actions" at bounding box center [891, 31] width 66 height 13
click at [870, 65] on span "Delete" at bounding box center [877, 67] width 34 height 13
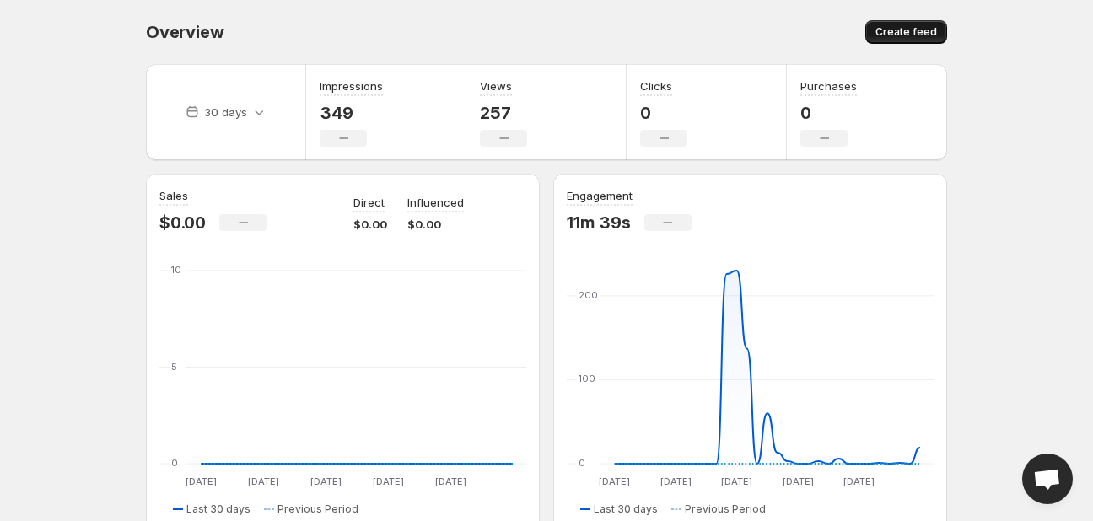
click at [911, 39] on button "Create feed" at bounding box center [906, 32] width 82 height 24
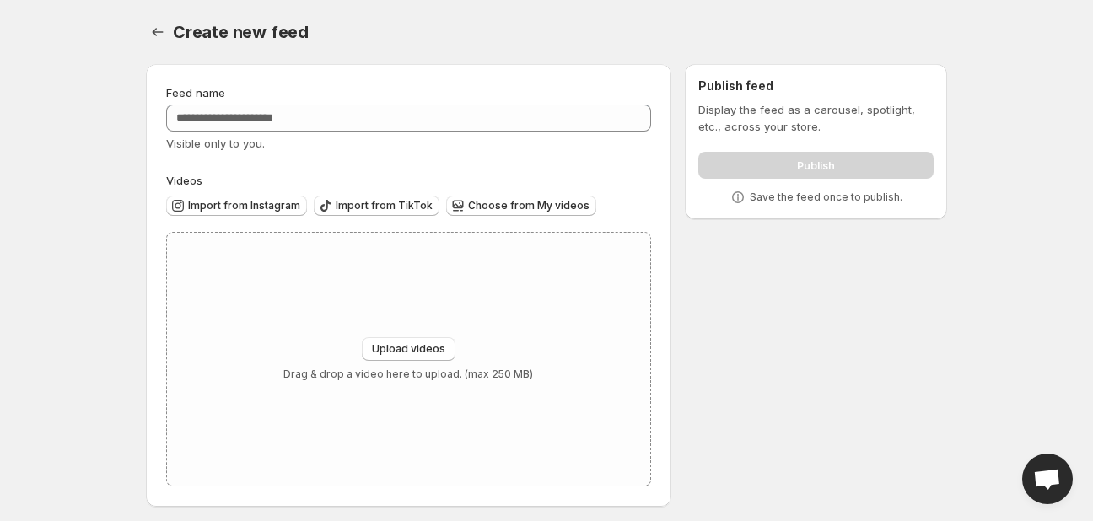
click at [402, 135] on div "Visible only to you." at bounding box center [408, 143] width 485 height 17
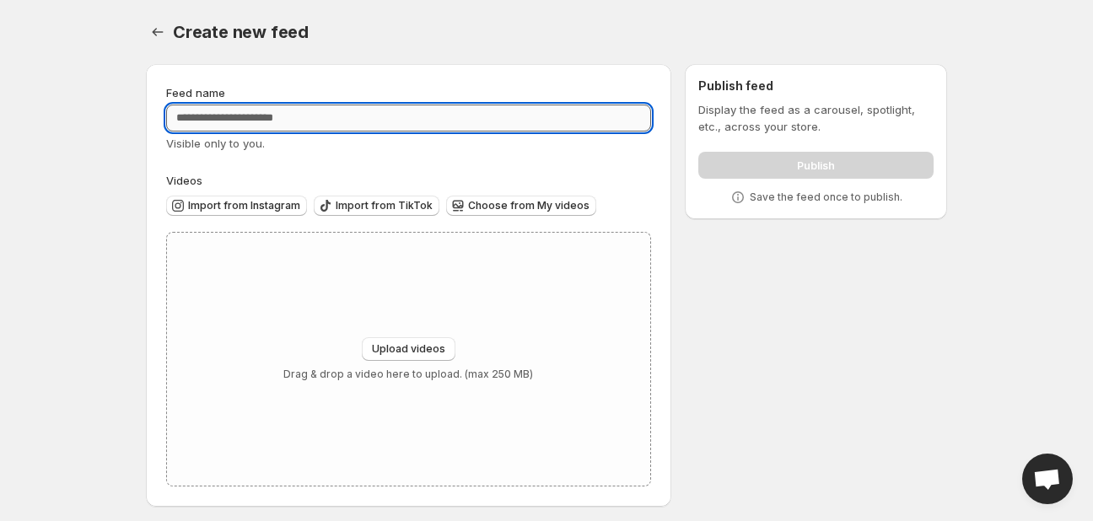
click at [395, 121] on input "Feed name" at bounding box center [408, 118] width 485 height 27
type input "*********"
click at [412, 352] on span "Upload videos" at bounding box center [408, 348] width 73 height 13
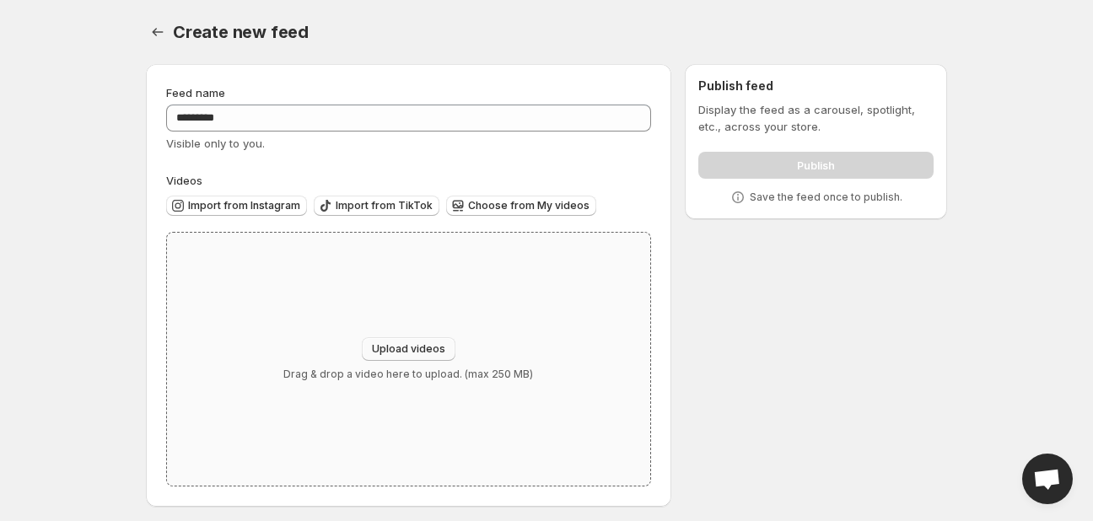
type input "**********"
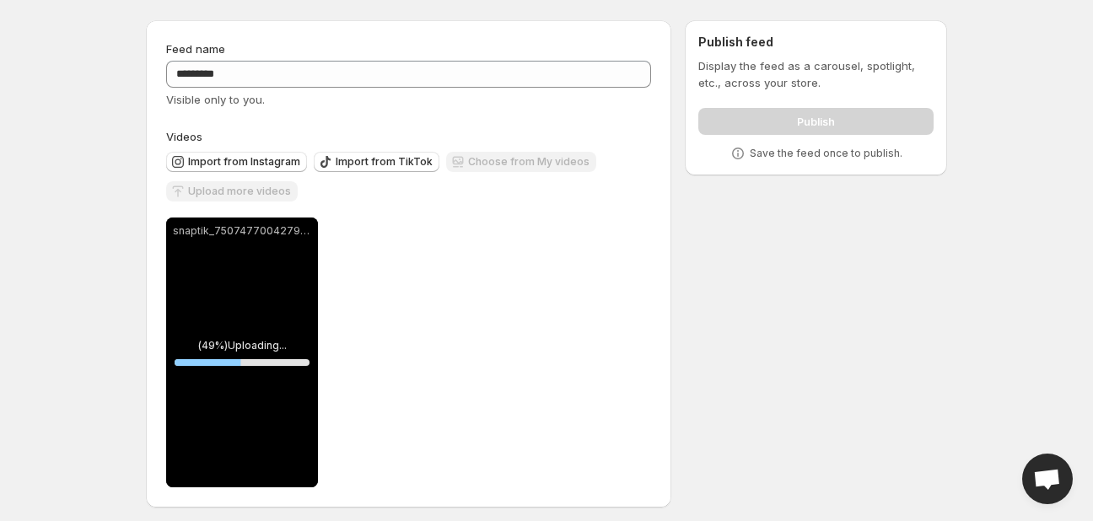
scroll to position [51, 0]
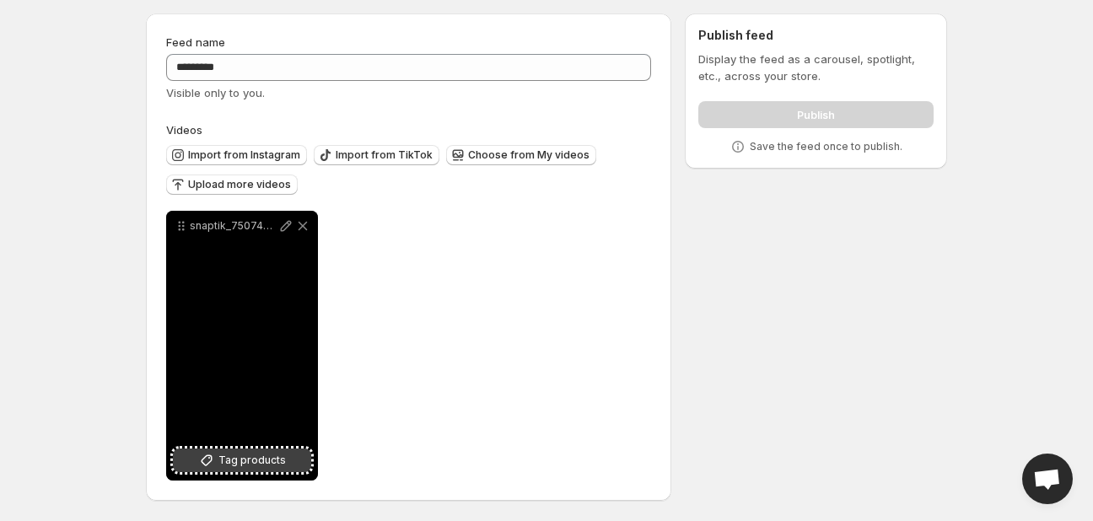
click at [224, 460] on span "Tag products" at bounding box center [251, 460] width 67 height 17
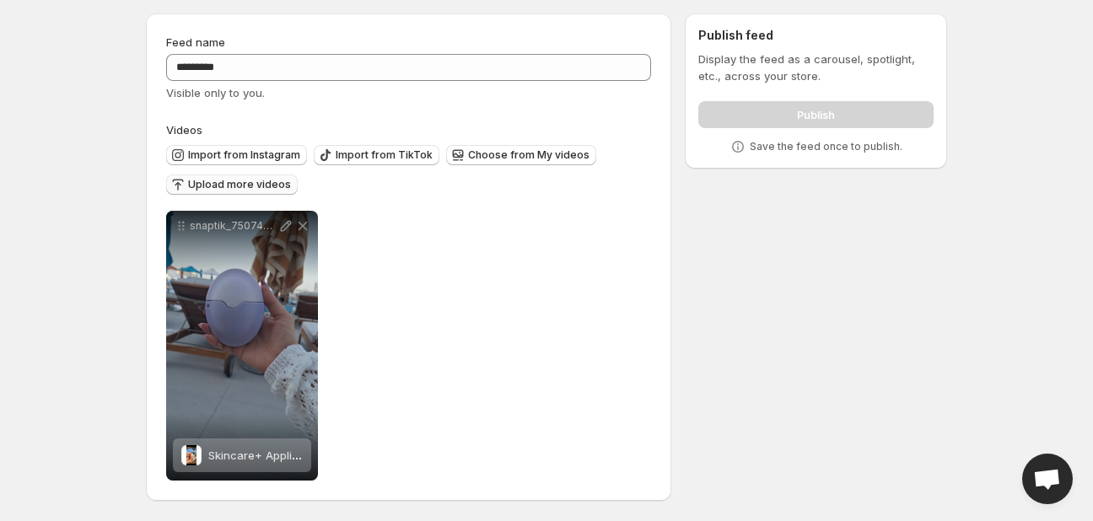
click at [233, 187] on span "Upload more videos" at bounding box center [239, 184] width 103 height 13
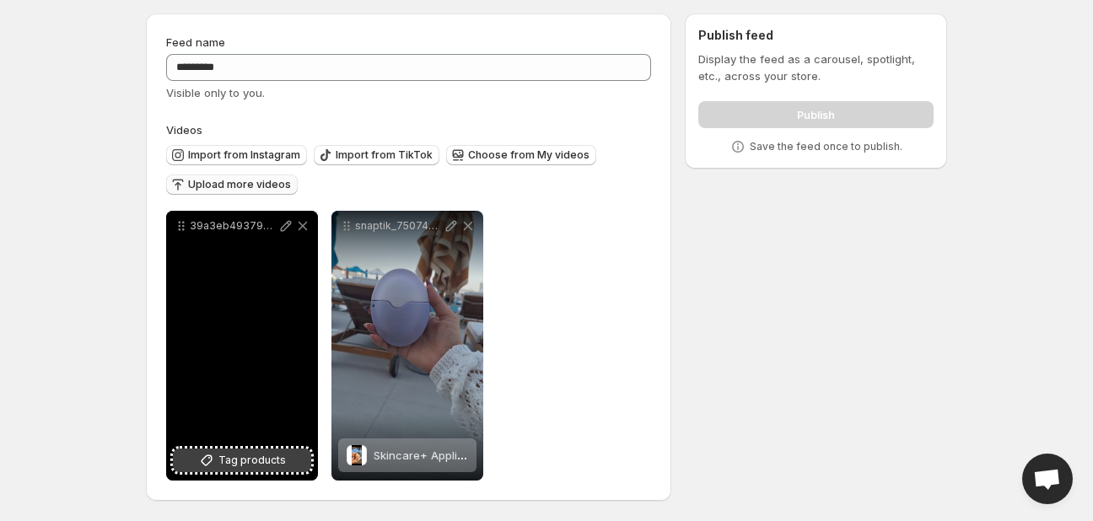
click at [261, 462] on span "Tag products" at bounding box center [251, 460] width 67 height 17
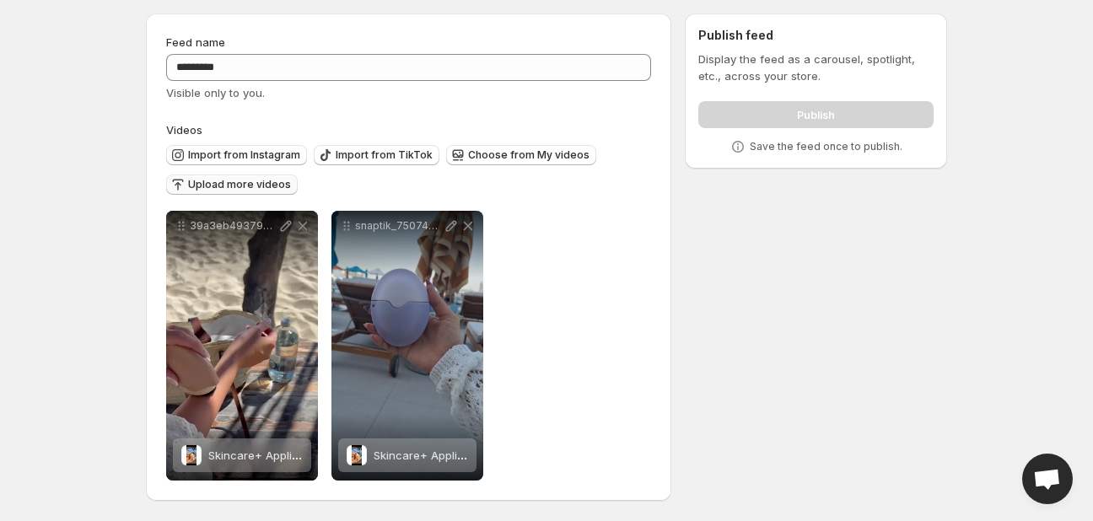
scroll to position [0, 0]
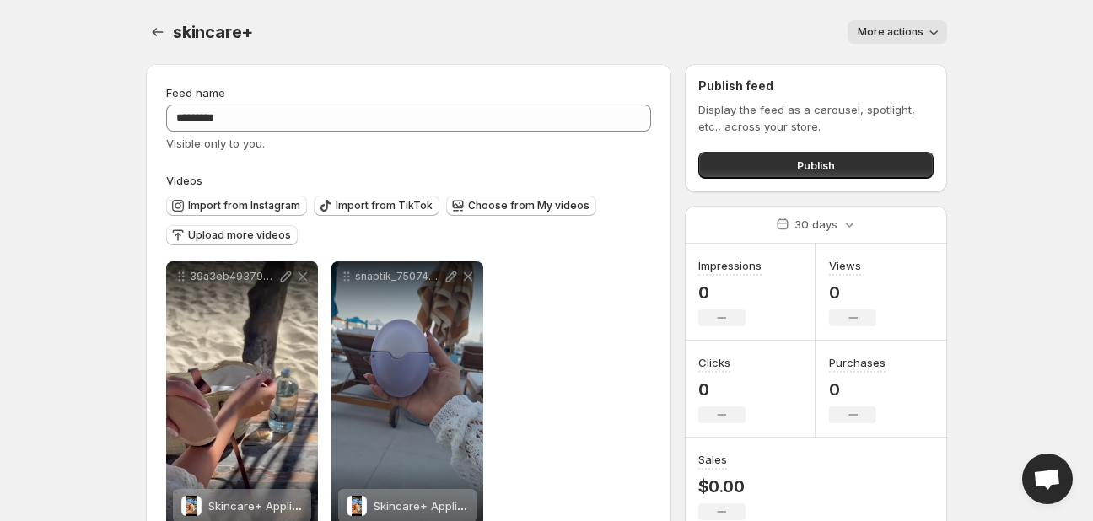
click at [883, 27] on span "More actions" at bounding box center [891, 31] width 66 height 13
click at [801, 128] on p "Display the feed as a carousel, spotlight, etc., across your store." at bounding box center [815, 118] width 235 height 34
click at [800, 129] on p "Display the feed as a carousel, spotlight, etc., across your store." at bounding box center [815, 118] width 235 height 34
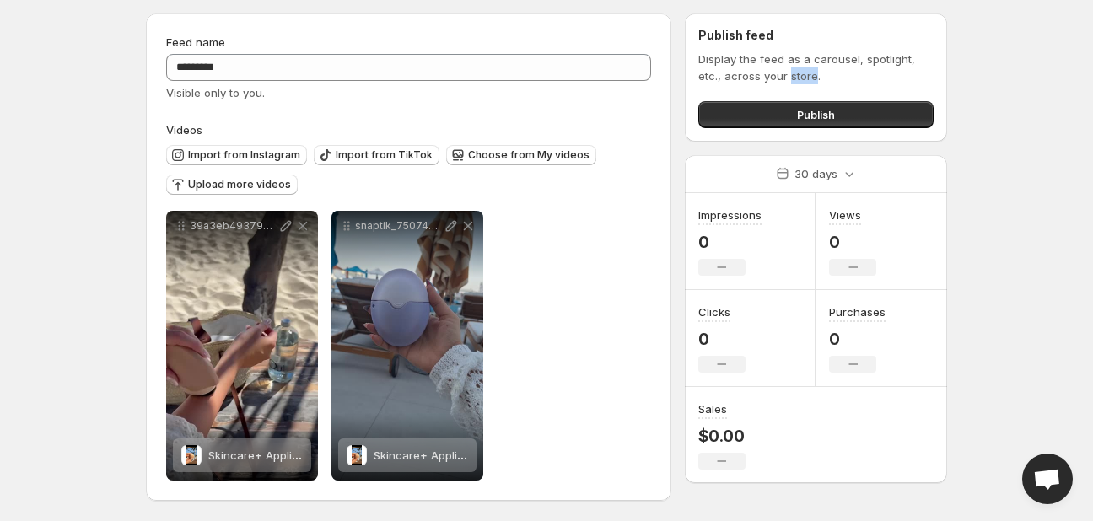
scroll to position [51, 0]
click at [830, 106] on span "Publish" at bounding box center [816, 114] width 38 height 17
